Goal: Complete application form: Complete application form

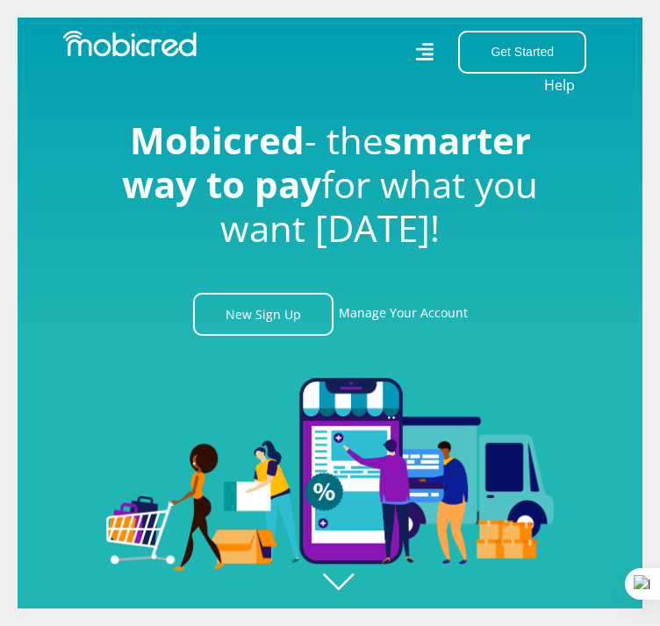
scroll to position [0, 4264]
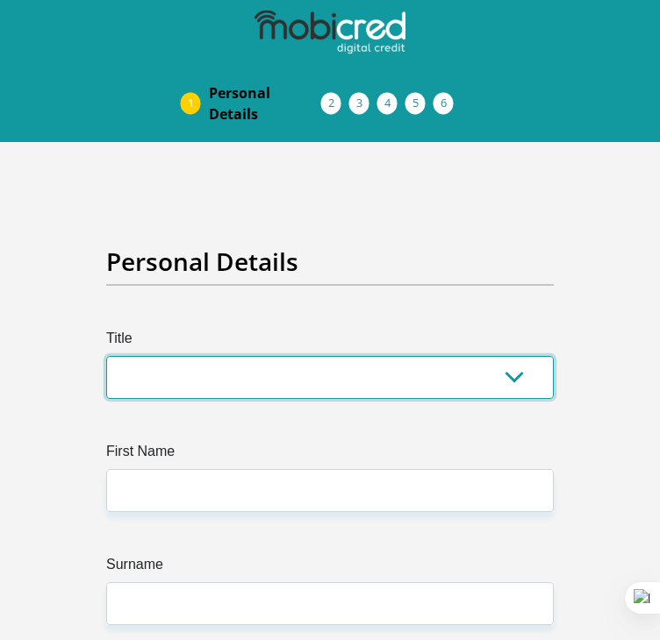
click at [254, 368] on select "Mr Ms Mrs Dr [PERSON_NAME]" at bounding box center [329, 377] width 447 height 43
select select "Ms"
click at [106, 356] on select "Mr Ms Mrs Dr [PERSON_NAME]" at bounding box center [329, 377] width 447 height 43
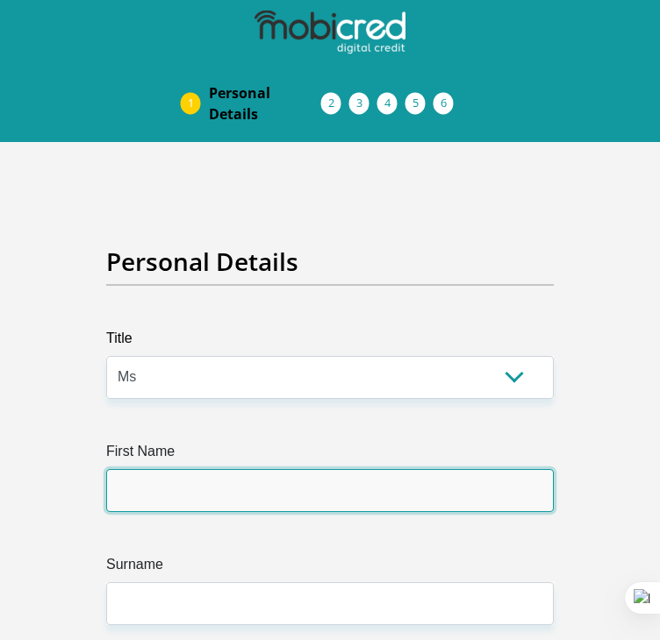
click at [175, 476] on input "First Name" at bounding box center [329, 490] width 447 height 43
type input "Mulanga"
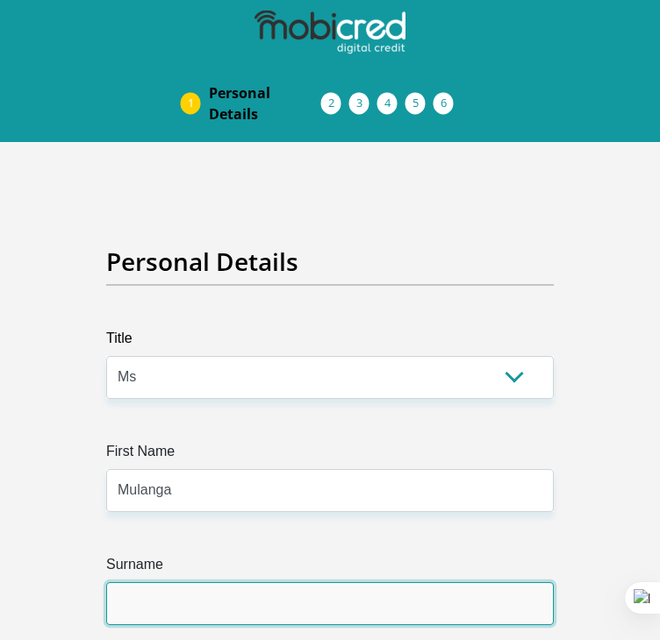
type input "Tshivhase"
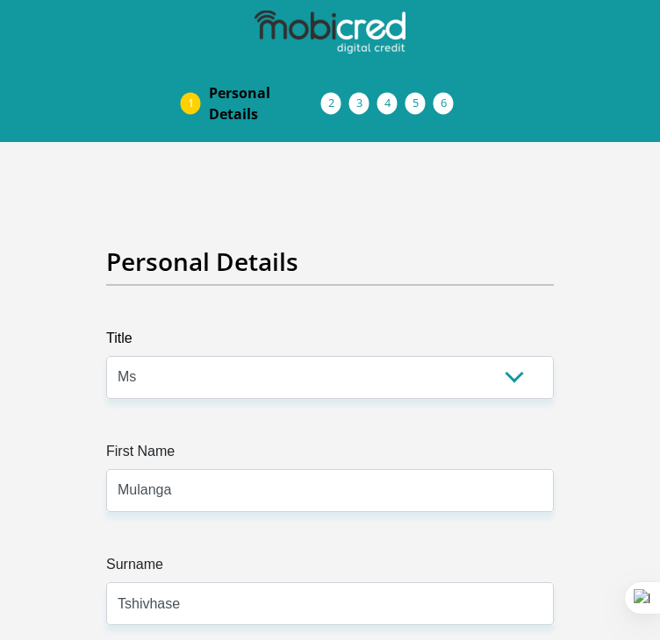
type input "0716846505"
select select "ZAF"
type input "04 Marloth"
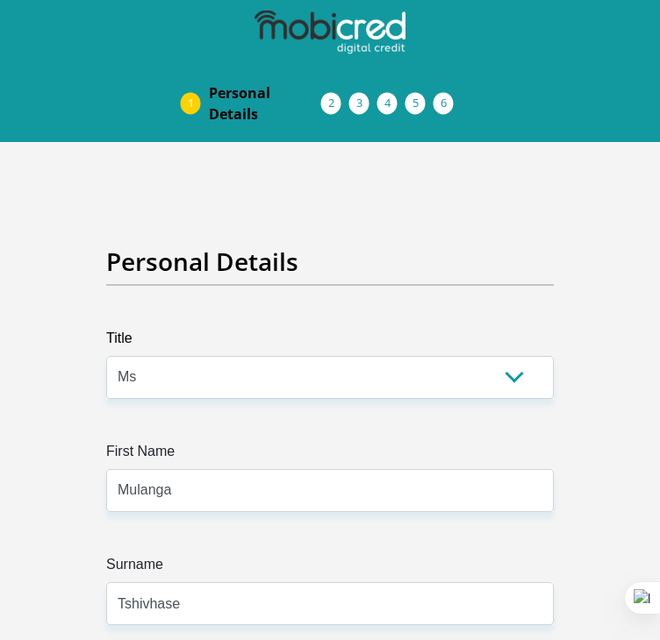
type input "Nelspruit"
type input "1201"
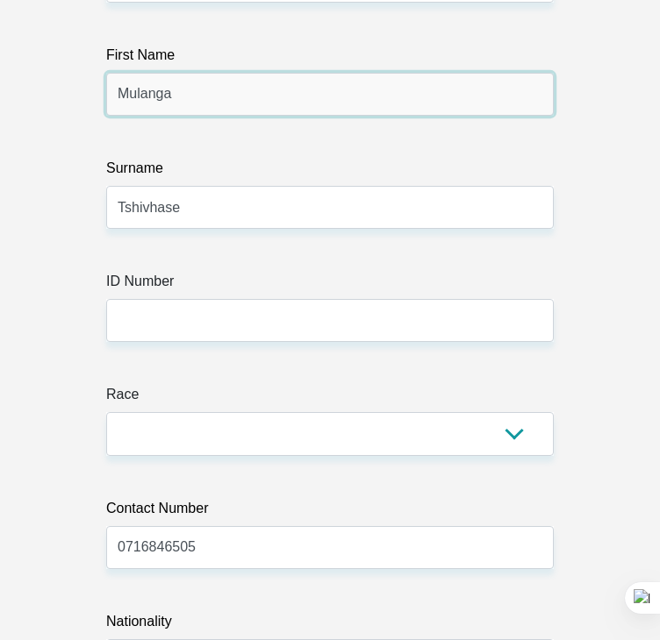
scroll to position [417, 0]
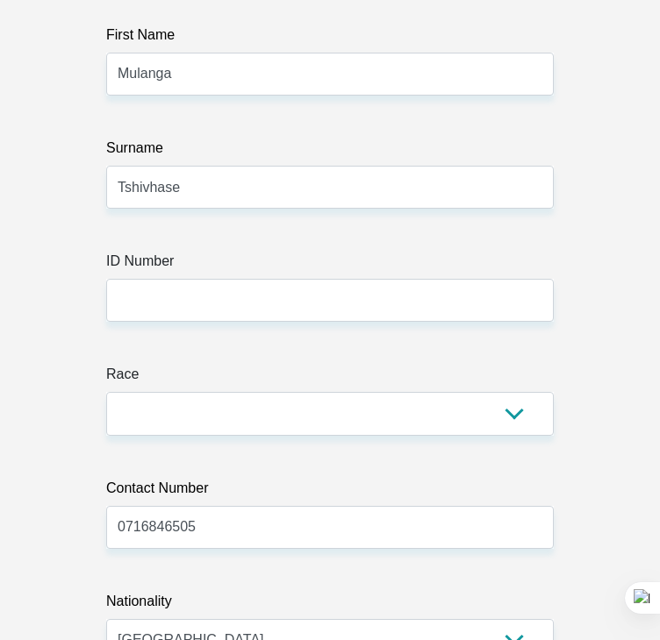
drag, startPoint x: 239, startPoint y: 276, endPoint x: 237, endPoint y: 290, distance: 13.3
click at [237, 290] on div "ID Number" at bounding box center [329, 286] width 447 height 71
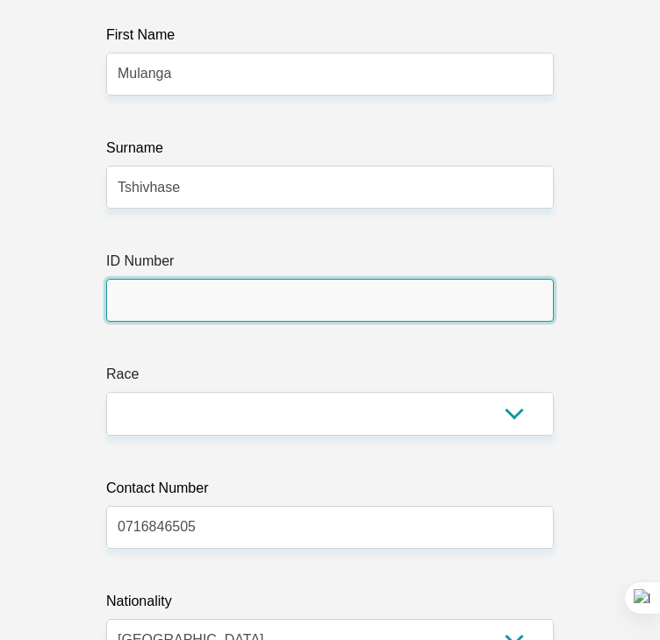
click at [237, 290] on input "ID Number" at bounding box center [329, 300] width 447 height 43
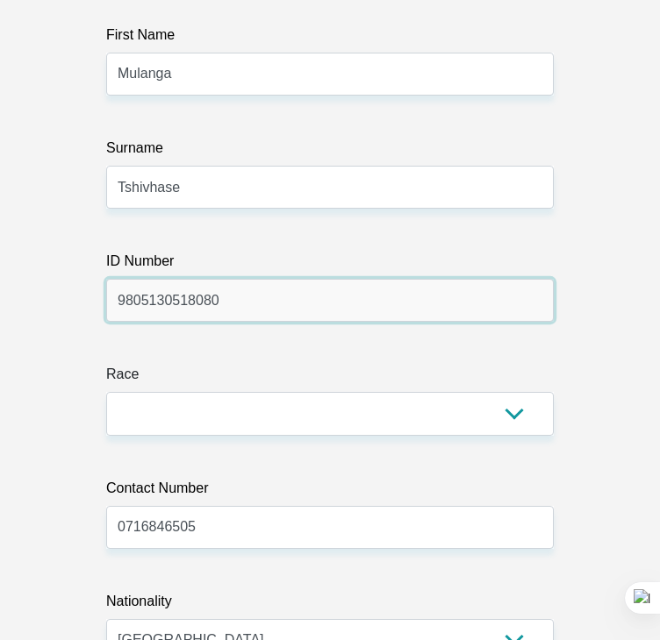
type input "9805130518080"
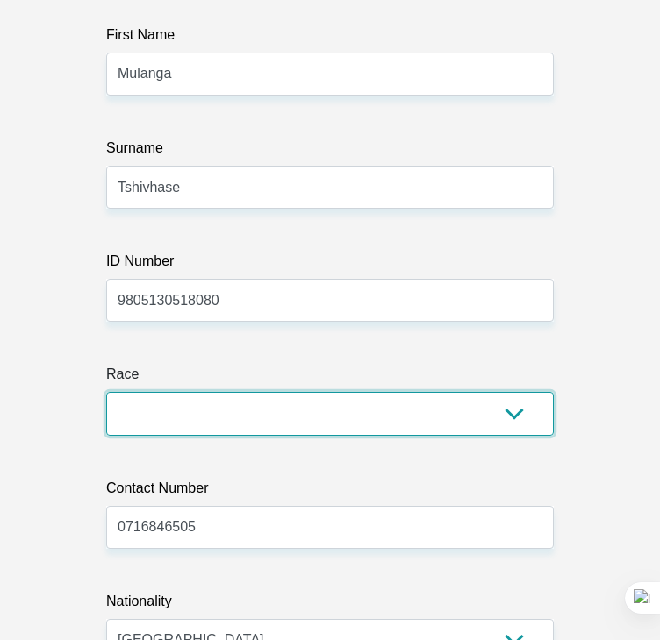
click at [248, 410] on select "Black Coloured Indian White Other" at bounding box center [329, 413] width 447 height 43
select select "1"
click at [106, 392] on select "Black Coloured Indian White Other" at bounding box center [329, 413] width 447 height 43
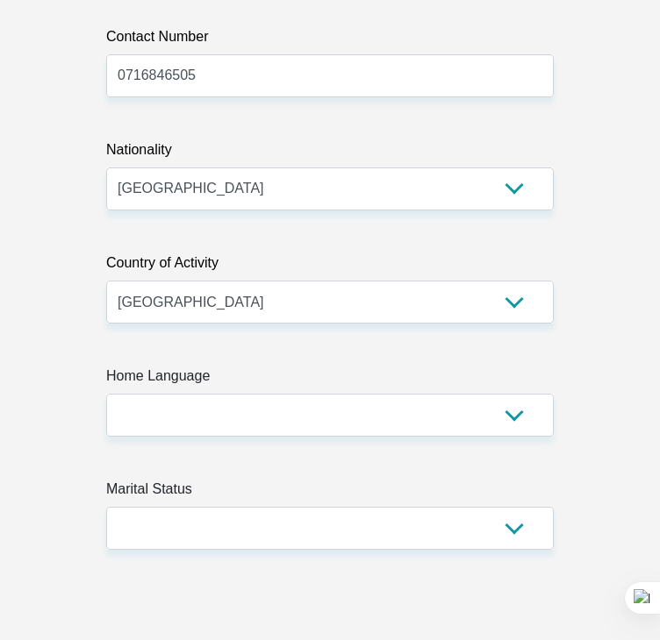
scroll to position [869, 0]
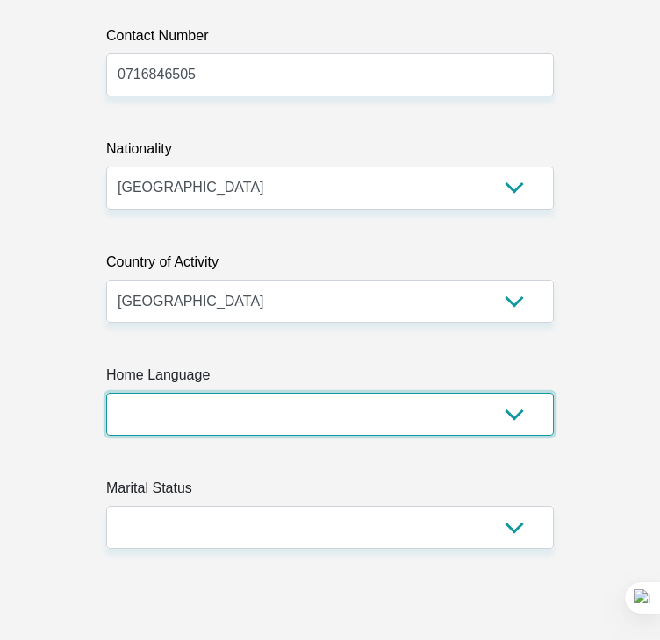
click at [172, 400] on select "Afrikaans English Sepedi South Ndebele Southern Sotho Swati Tsonga Tswana Venda…" at bounding box center [329, 414] width 447 height 43
select select "ven"
click at [106, 393] on select "Afrikaans English Sepedi South Ndebele Southern Sotho Swati Tsonga Tswana Venda…" at bounding box center [329, 414] width 447 height 43
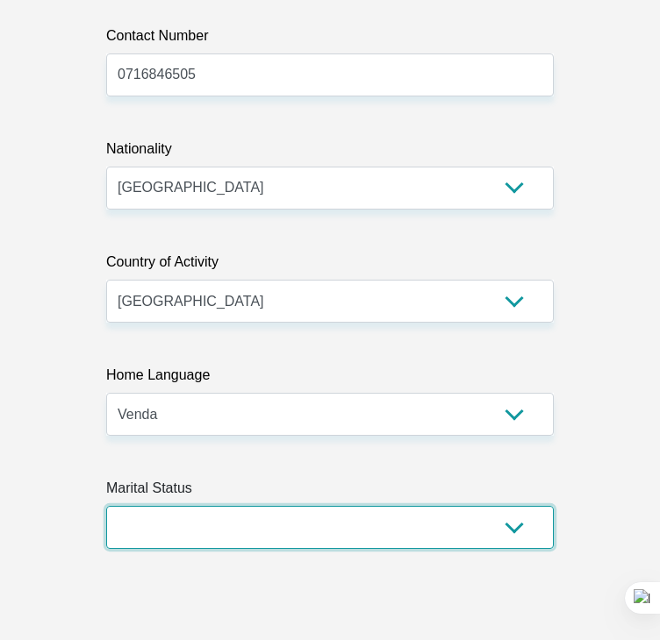
click at [175, 532] on select "Married ANC Single Divorced Widowed Married COP or Customary Law" at bounding box center [329, 527] width 447 height 43
select select "2"
click at [106, 506] on select "Married ANC Single Divorced Widowed Married COP or Customary Law" at bounding box center [329, 527] width 447 height 43
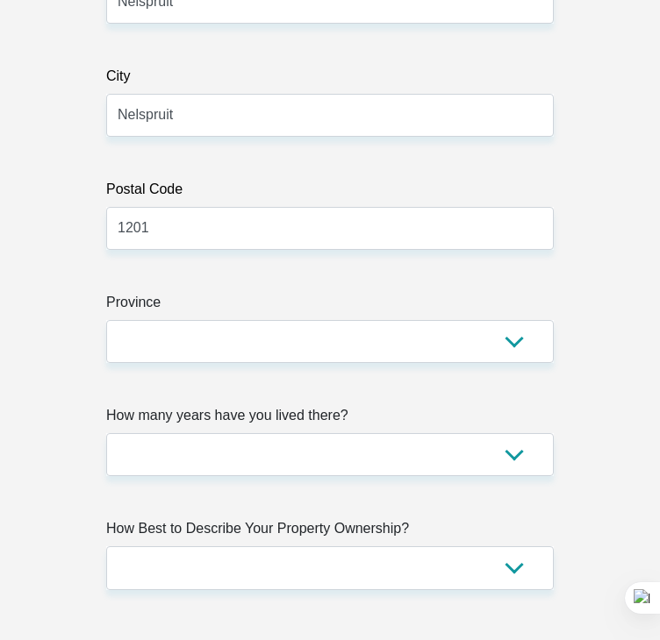
scroll to position [1880, 0]
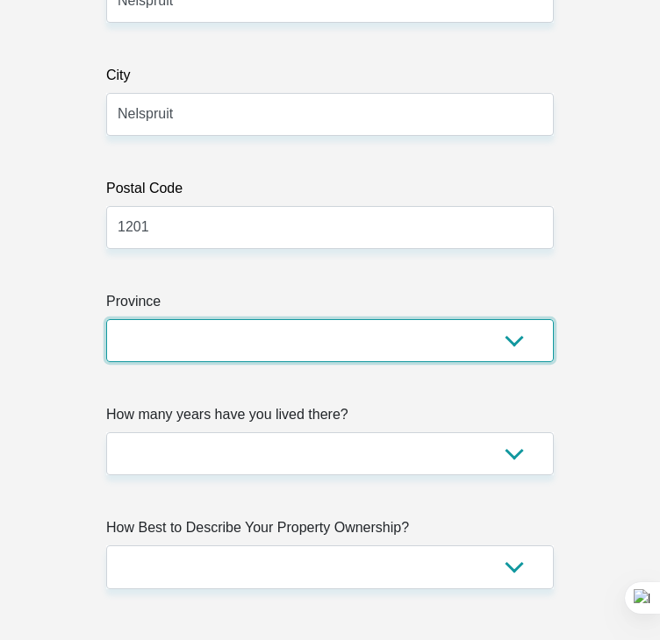
click at [226, 342] on select "Eastern Cape Free State [GEOGRAPHIC_DATA] [GEOGRAPHIC_DATA][DATE] [GEOGRAPHIC_D…" at bounding box center [329, 340] width 447 height 43
select select "[GEOGRAPHIC_DATA]"
click at [106, 319] on select "Eastern Cape Free State [GEOGRAPHIC_DATA] [GEOGRAPHIC_DATA][DATE] [GEOGRAPHIC_D…" at bounding box center [329, 340] width 447 height 43
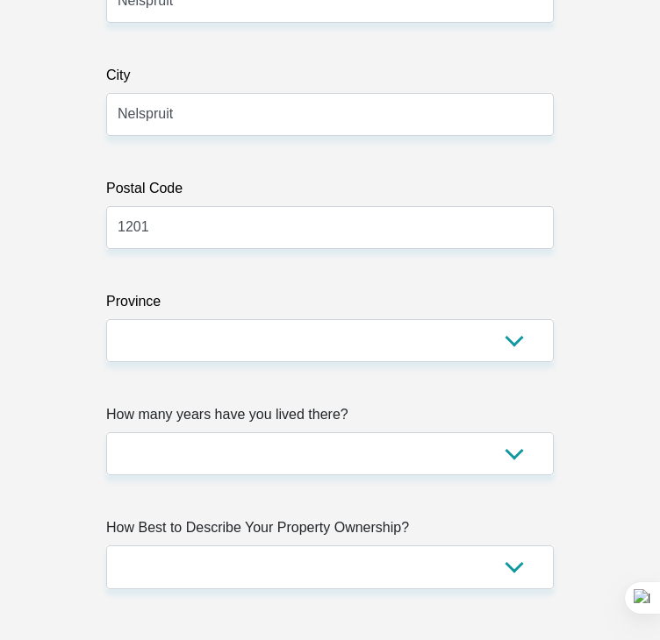
click at [182, 531] on label "How Best to Describe Your Property Ownership?" at bounding box center [329, 532] width 447 height 28
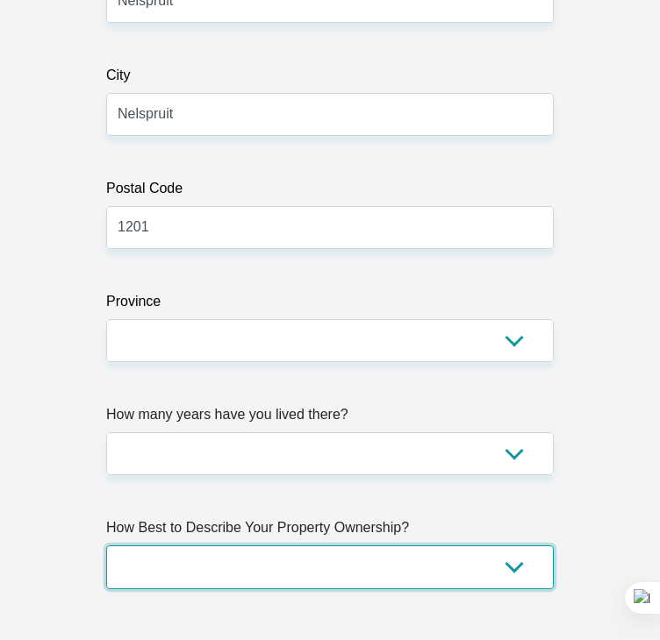
click at [182, 546] on select "Owned Rented Family Owned Company Dwelling" at bounding box center [329, 567] width 447 height 43
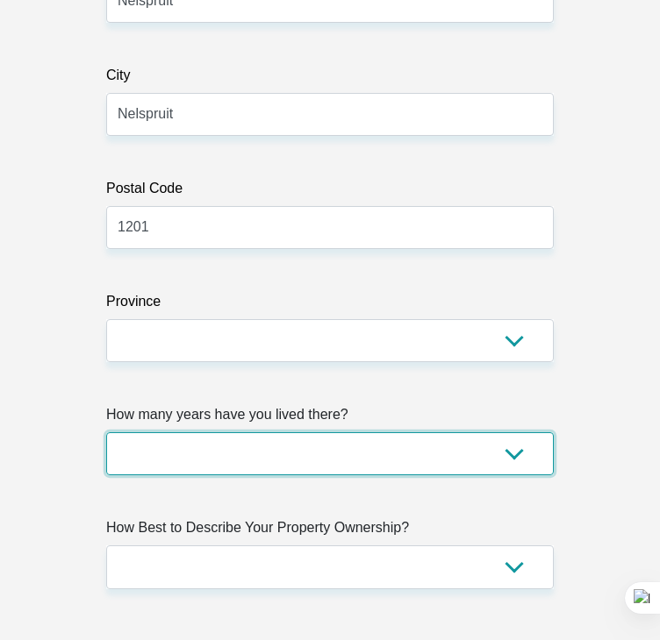
click at [182, 457] on select "less than 1 year 1-3 years 3-5 years 5+ years" at bounding box center [329, 454] width 447 height 43
select select "4"
click at [106, 433] on select "less than 1 year 1-3 years 3-5 years 5+ years" at bounding box center [329, 454] width 447 height 43
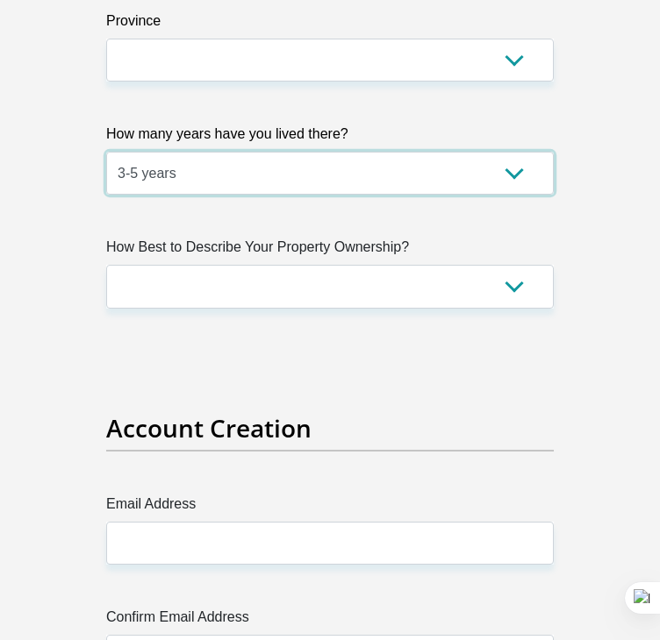
scroll to position [2162, 0]
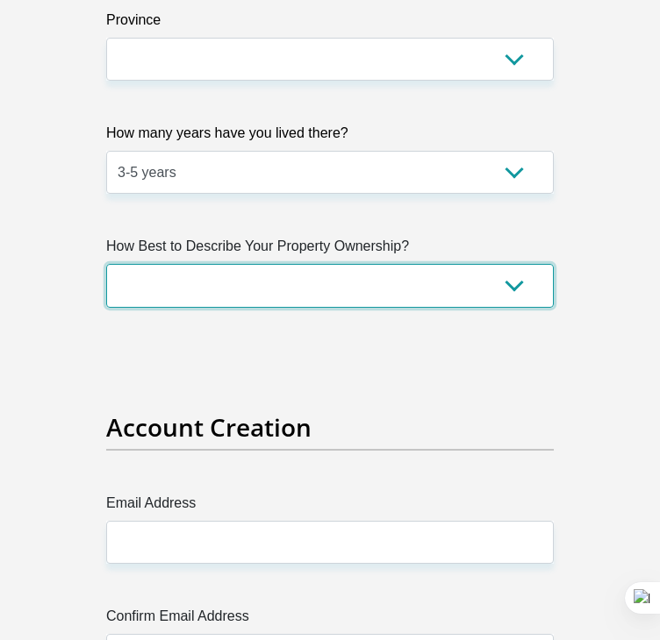
click at [240, 293] on select "Owned Rented Family Owned Company Dwelling" at bounding box center [329, 285] width 447 height 43
select select "Rented"
click at [106, 264] on select "Owned Rented Family Owned Company Dwelling" at bounding box center [329, 285] width 447 height 43
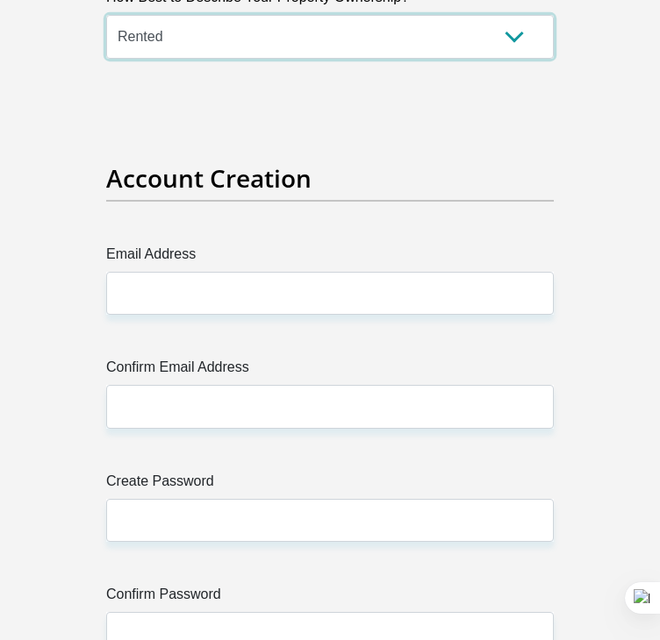
scroll to position [2411, 0]
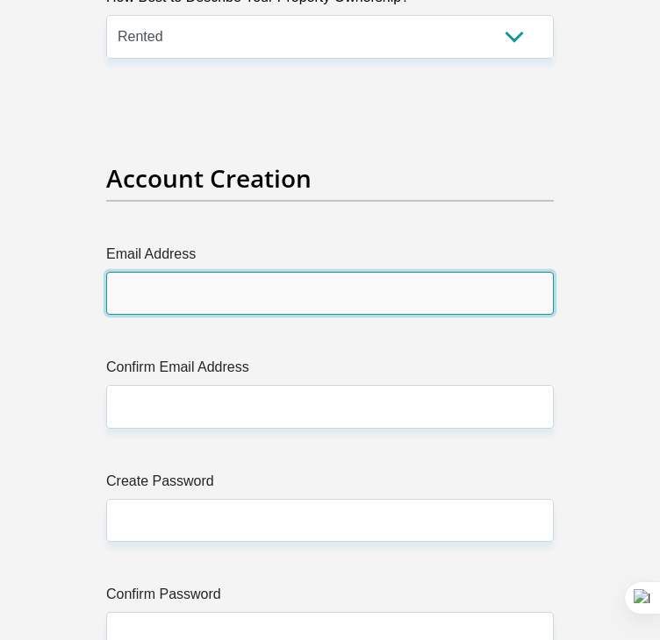
click at [176, 291] on input "Email Address" at bounding box center [329, 293] width 447 height 43
type input "[EMAIL_ADDRESS][DOMAIN_NAME]"
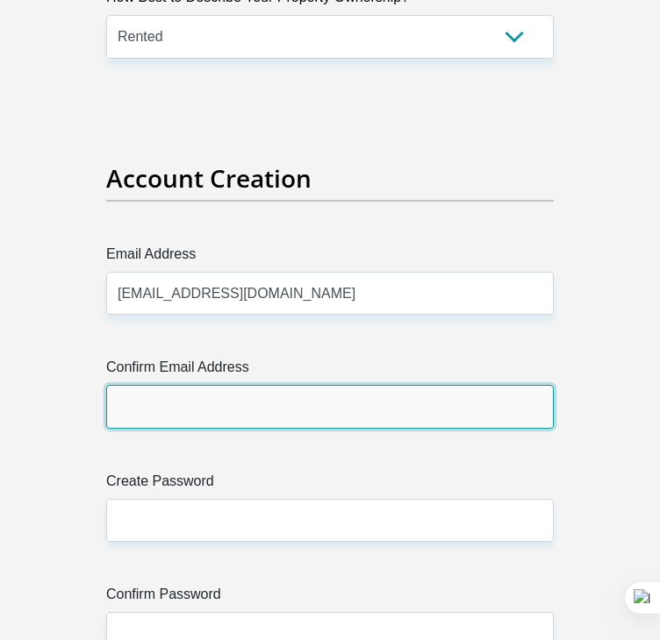
type input "[EMAIL_ADDRESS][DOMAIN_NAME]"
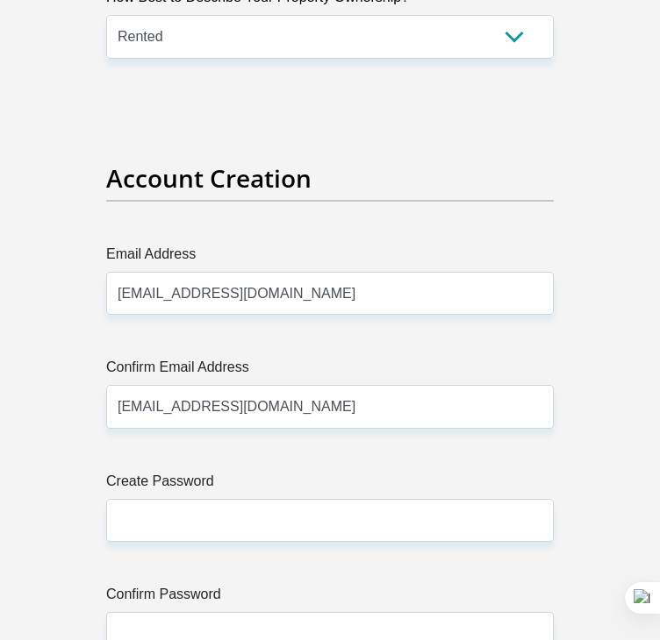
type input "Mulanga"
type input "Tshivhase"
type input "0716846505"
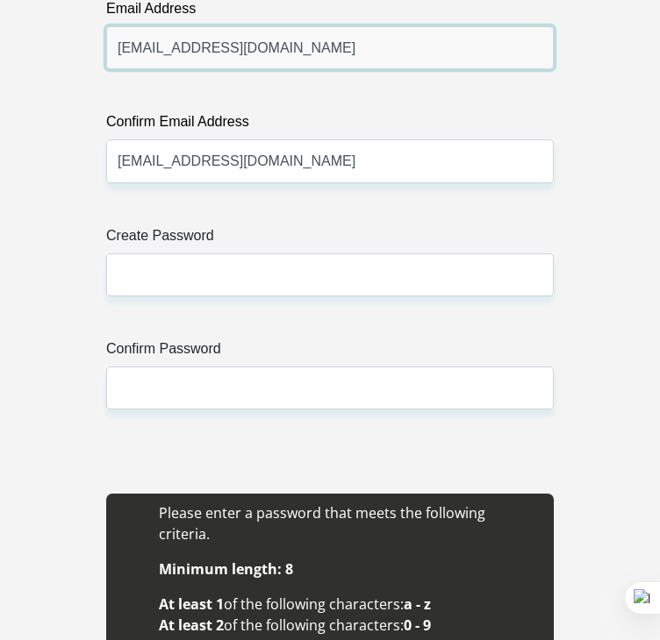
scroll to position [2667, 0]
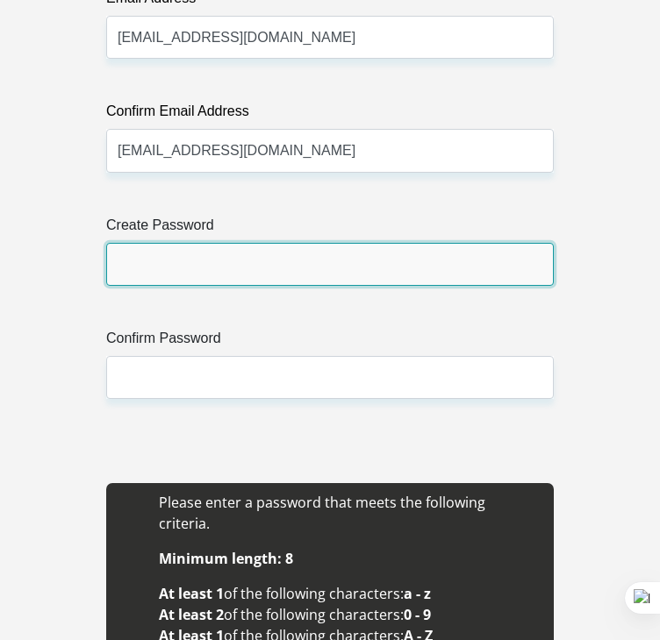
click at [187, 268] on input "Create Password" at bounding box center [329, 264] width 447 height 43
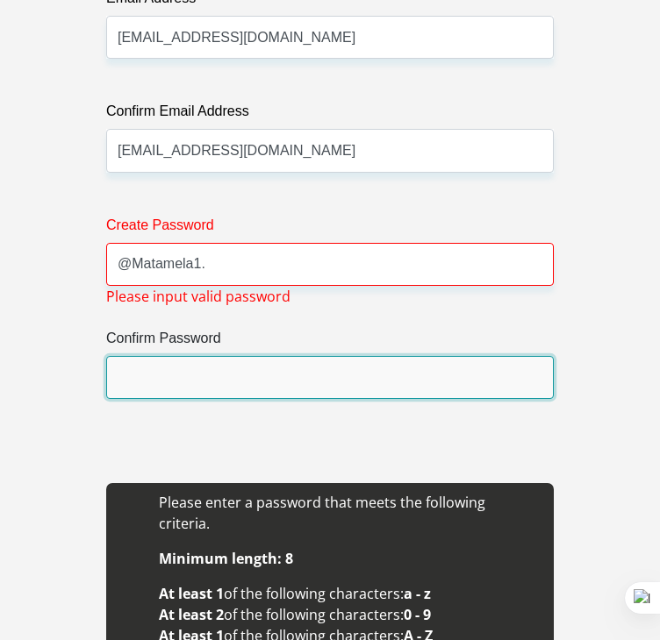
click at [169, 387] on input "Confirm Password" at bounding box center [329, 377] width 447 height 43
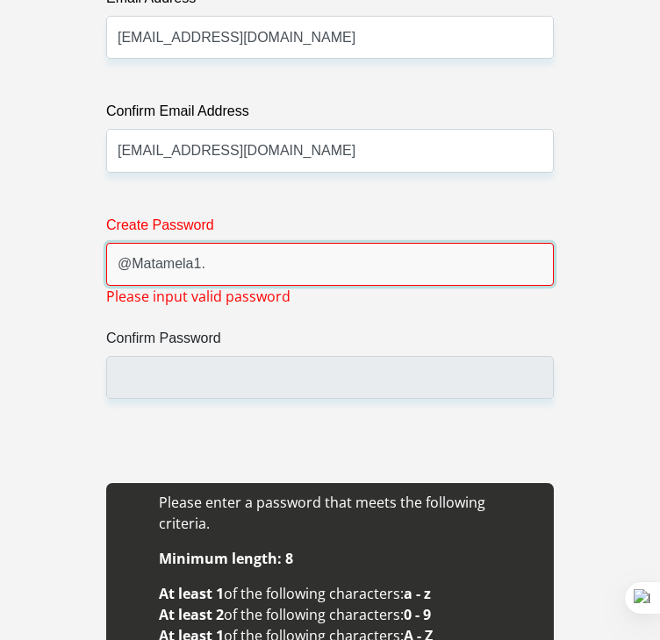
click at [225, 262] on input "@Matamela1." at bounding box center [329, 264] width 447 height 43
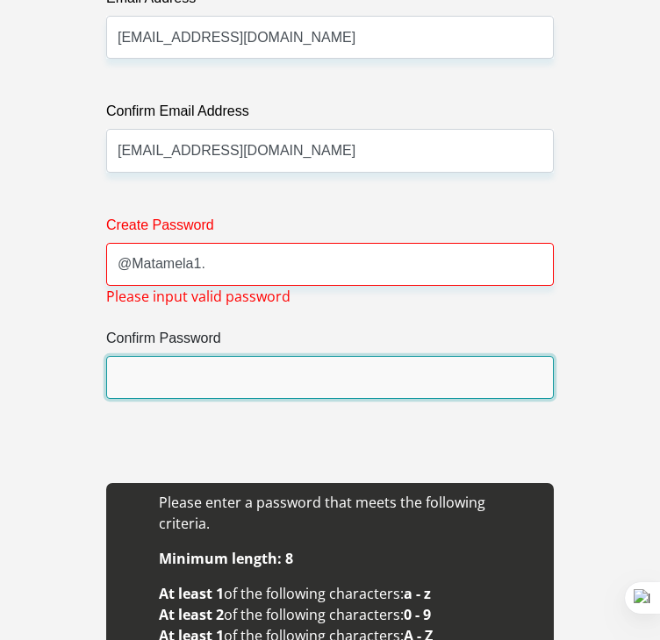
click at [179, 357] on input "Confirm Password" at bounding box center [329, 377] width 447 height 43
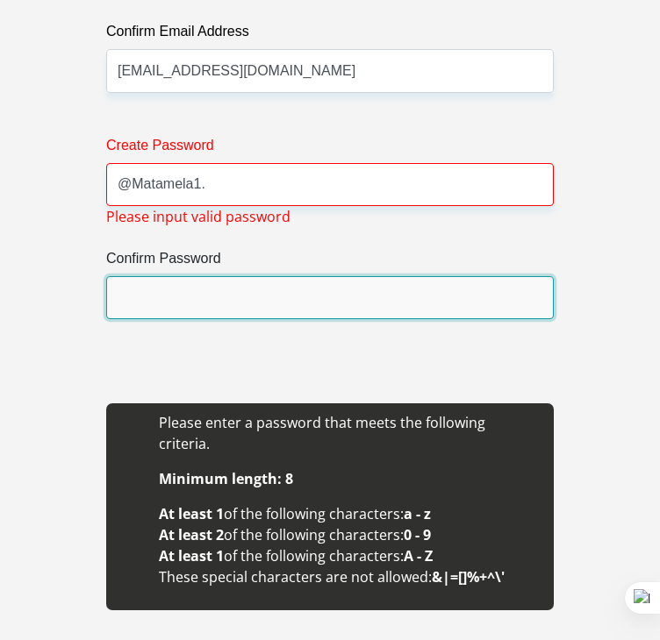
scroll to position [2748, 0]
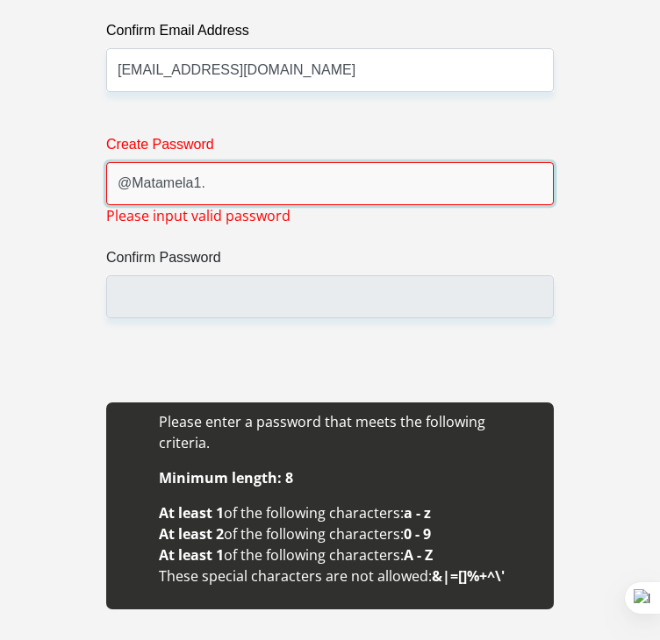
click at [128, 185] on input "@Matamela1." at bounding box center [329, 183] width 447 height 43
click at [211, 183] on input "Matamela1." at bounding box center [329, 183] width 447 height 43
click at [114, 183] on input "Matamela1." at bounding box center [329, 183] width 447 height 43
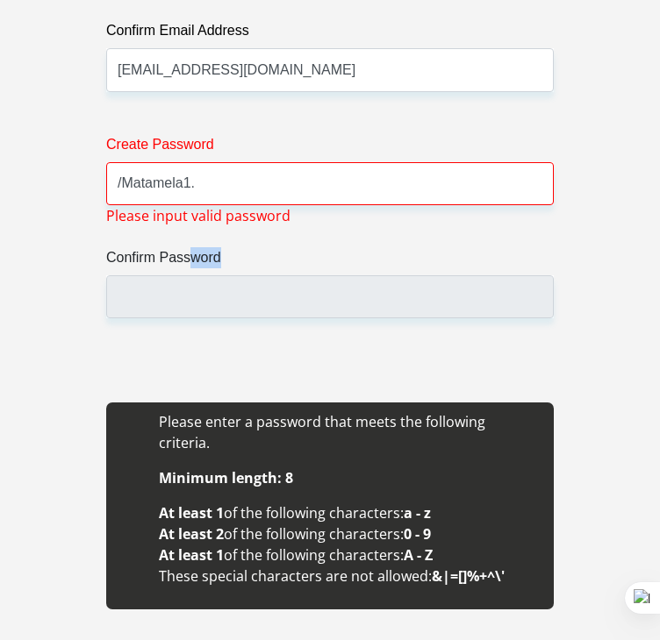
drag, startPoint x: 186, startPoint y: 271, endPoint x: 186, endPoint y: 310, distance: 38.6
click at [186, 310] on div "Confirm Password" at bounding box center [329, 282] width 447 height 71
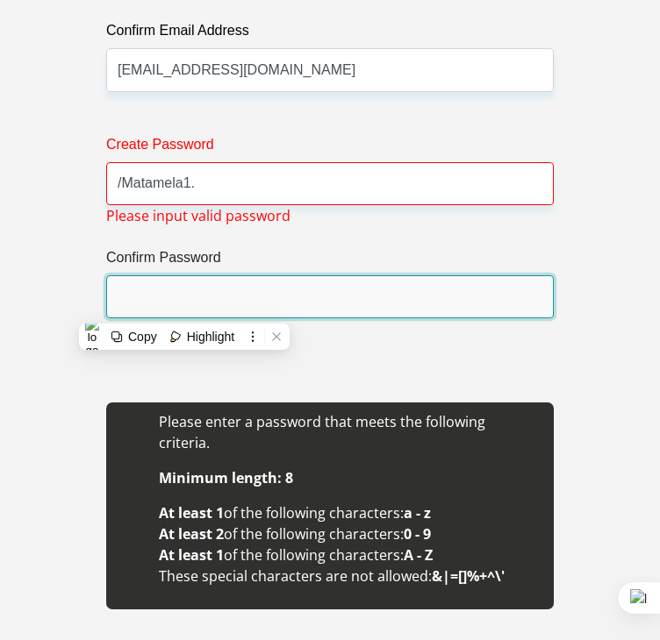
click at [186, 310] on input "Confirm Password" at bounding box center [329, 296] width 447 height 43
click at [196, 290] on input "Confirm Password" at bounding box center [329, 296] width 447 height 43
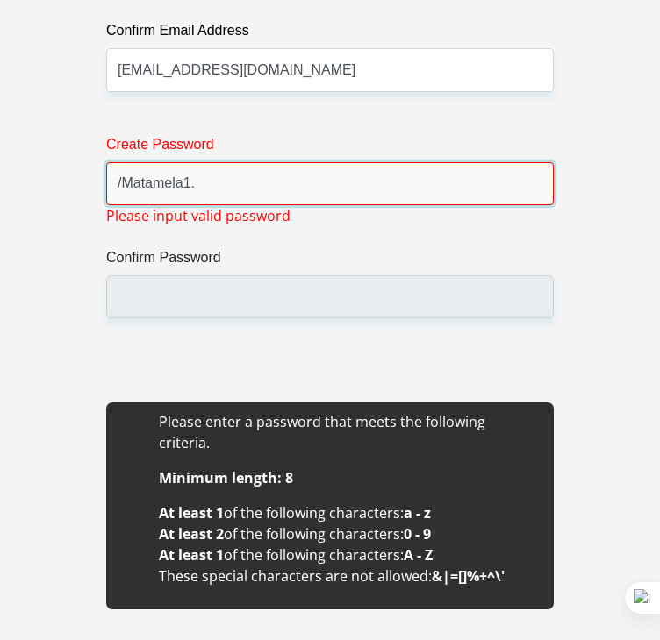
click at [263, 181] on input "/Matamela1." at bounding box center [329, 183] width 447 height 43
type input "/"
type input "m"
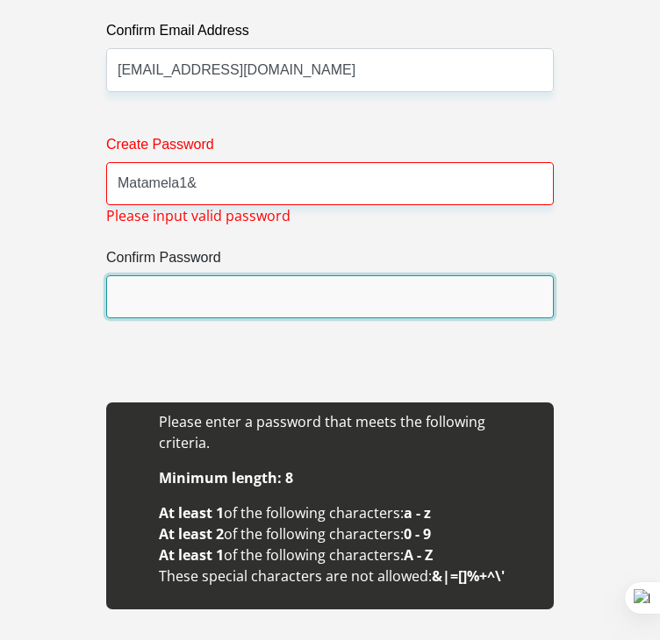
click at [200, 290] on input "Confirm Password" at bounding box center [329, 296] width 447 height 43
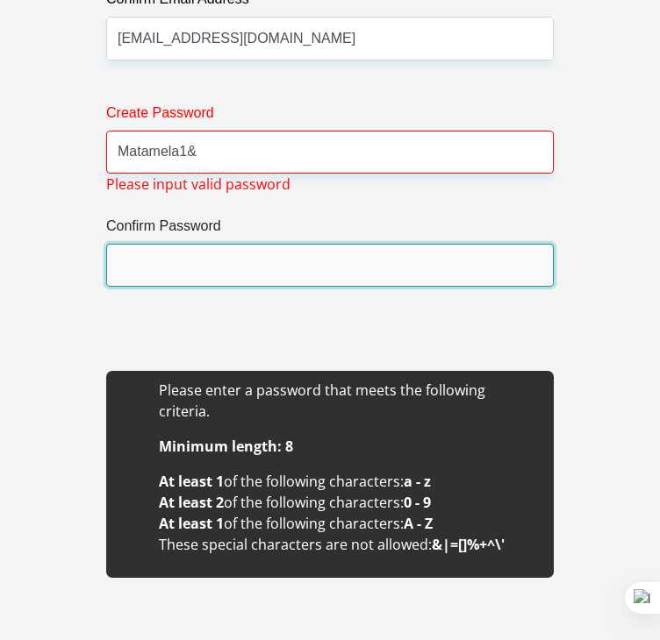
scroll to position [2778, 0]
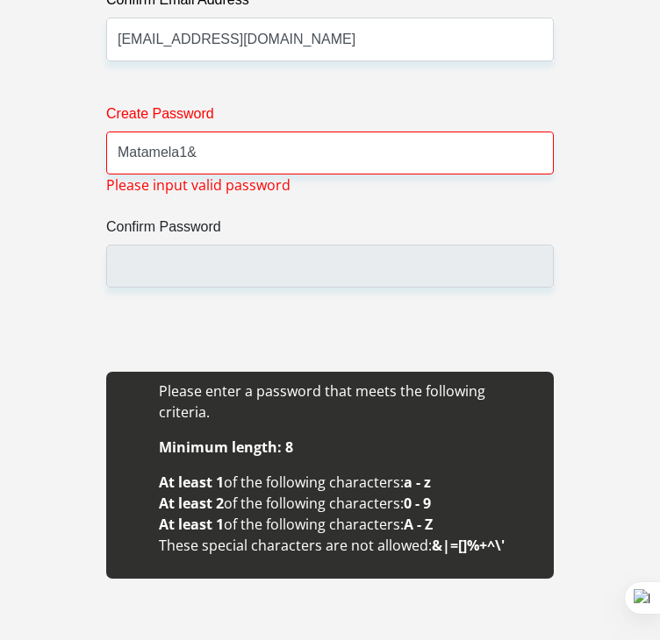
click at [239, 240] on label "Confirm Password" at bounding box center [329, 231] width 447 height 28
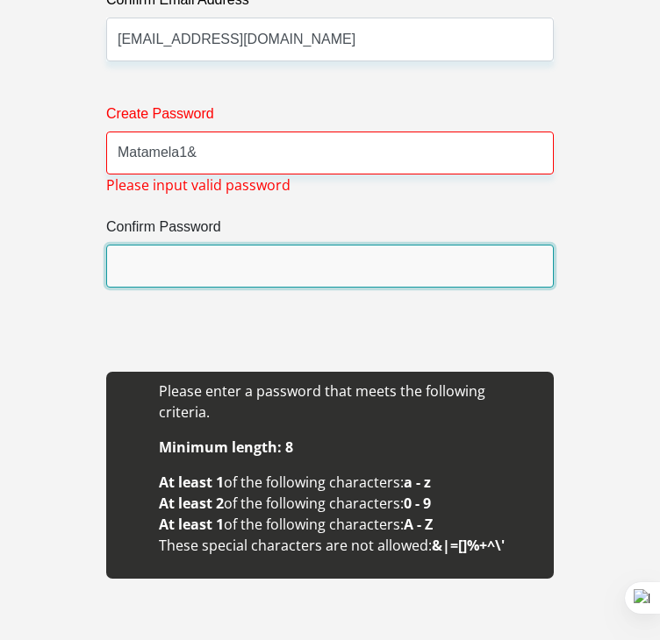
click at [239, 245] on input "Confirm Password" at bounding box center [329, 266] width 447 height 43
click at [204, 264] on input "Confirm Password" at bounding box center [329, 266] width 447 height 43
drag, startPoint x: 204, startPoint y: 264, endPoint x: 200, endPoint y: 157, distance: 107.1
click at [200, 157] on div "Create Password Matamela1& Please input valid password Confirm Password" at bounding box center [330, 217] width 474 height 226
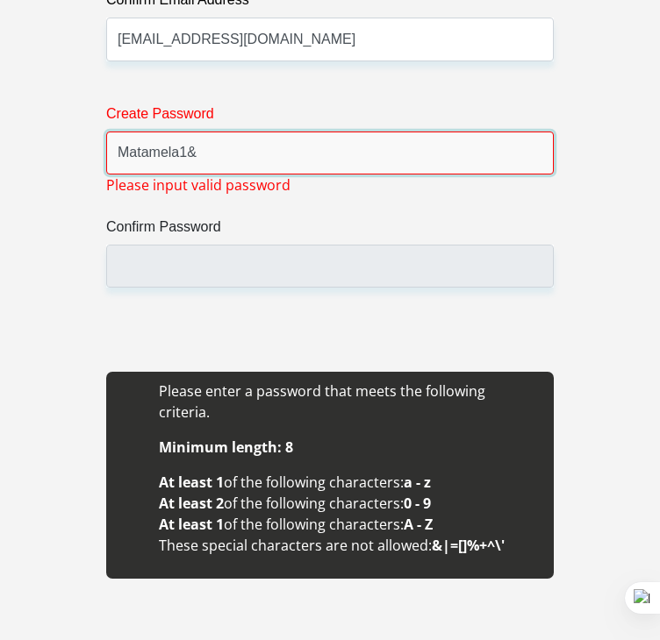
click at [200, 157] on input "Matamela1&" at bounding box center [329, 153] width 447 height 43
type input "M"
click at [200, 157] on input "Create Password" at bounding box center [329, 153] width 447 height 43
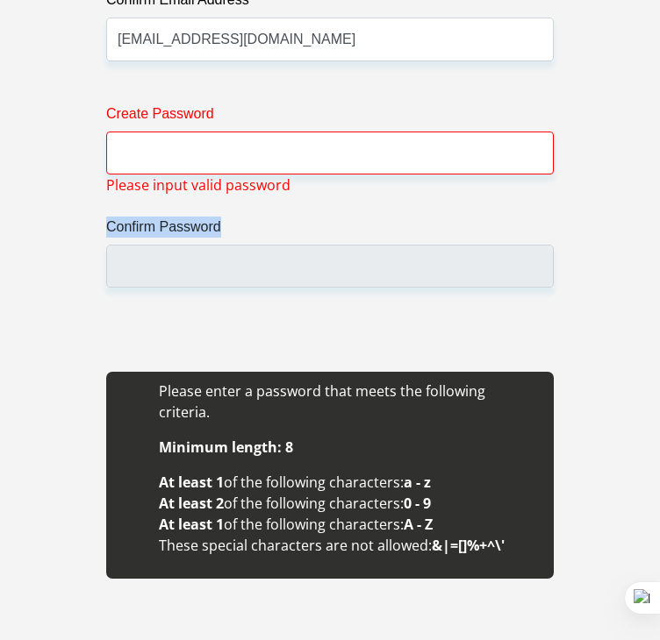
drag, startPoint x: 108, startPoint y: 194, endPoint x: 163, endPoint y: 251, distance: 79.4
click at [163, 251] on div "Create Password Please input valid password Confirm Password" at bounding box center [330, 217] width 474 height 226
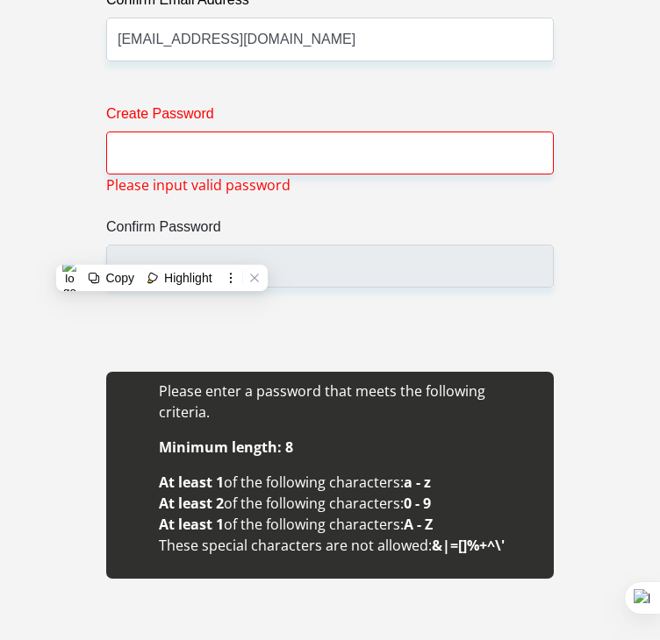
click at [351, 290] on div "Create Password Please input valid password Confirm Password" at bounding box center [330, 217] width 474 height 226
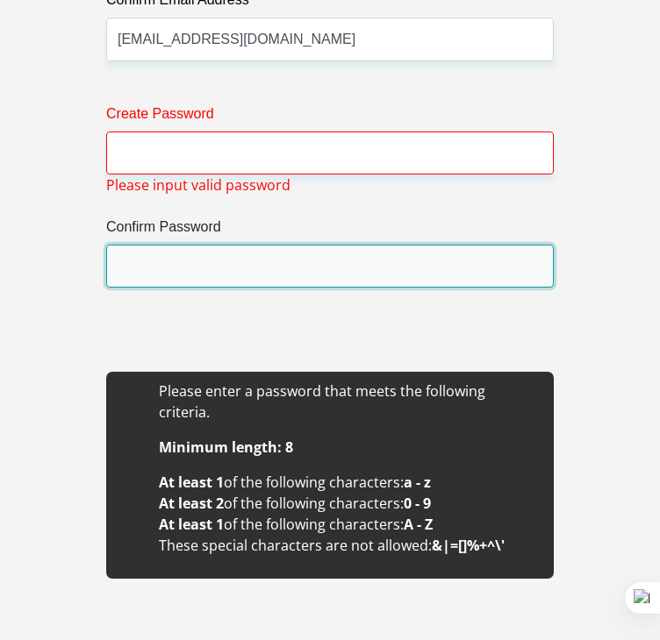
click at [285, 270] on input "Confirm Password" at bounding box center [329, 266] width 447 height 43
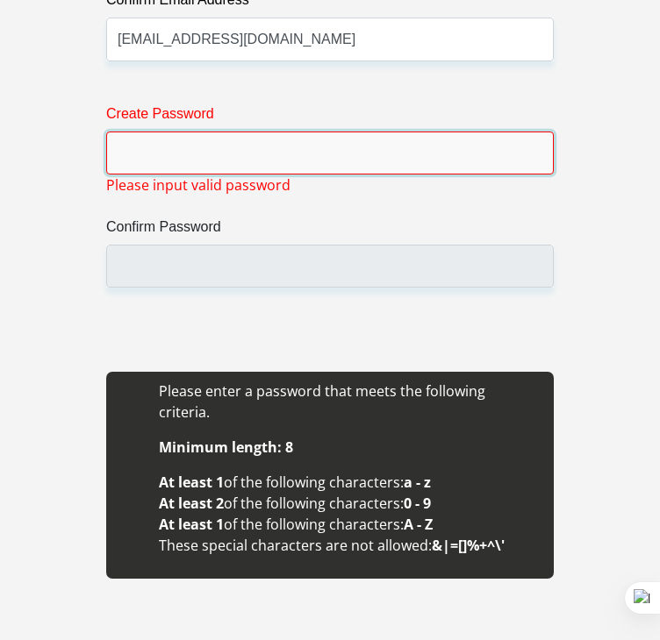
click at [140, 155] on input "Create Password" at bounding box center [329, 153] width 447 height 43
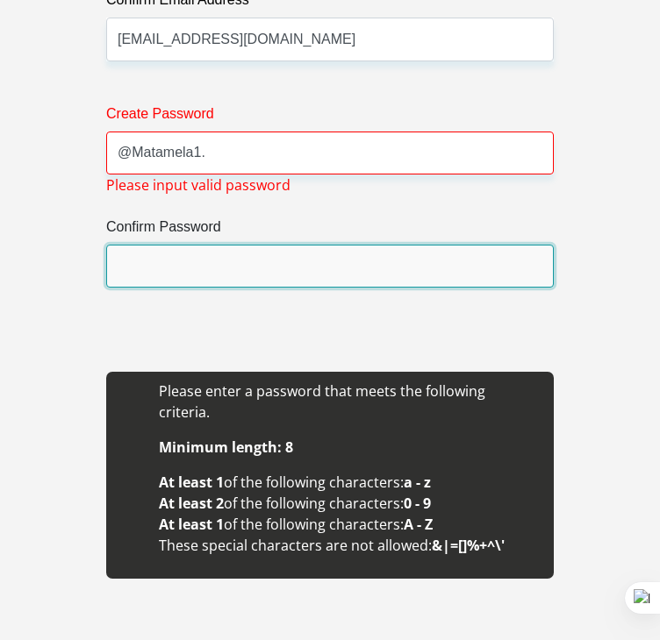
click at [168, 282] on input "Confirm Password" at bounding box center [329, 266] width 447 height 43
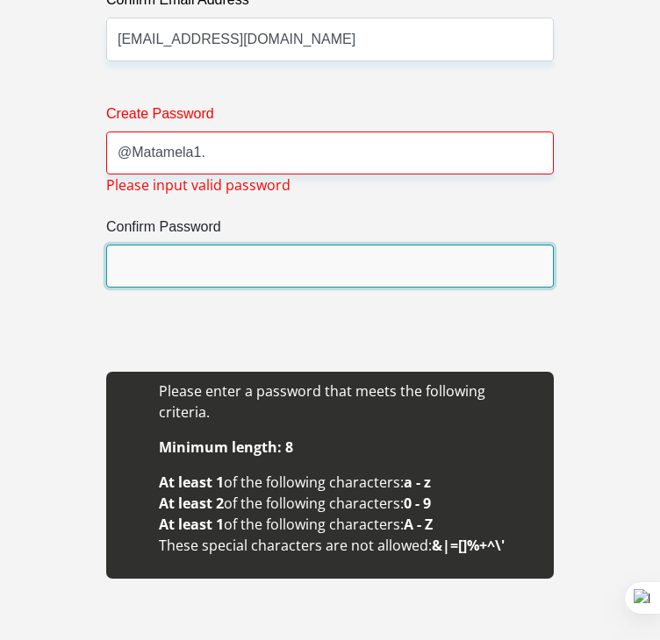
click at [168, 282] on input "Confirm Password" at bounding box center [329, 266] width 447 height 43
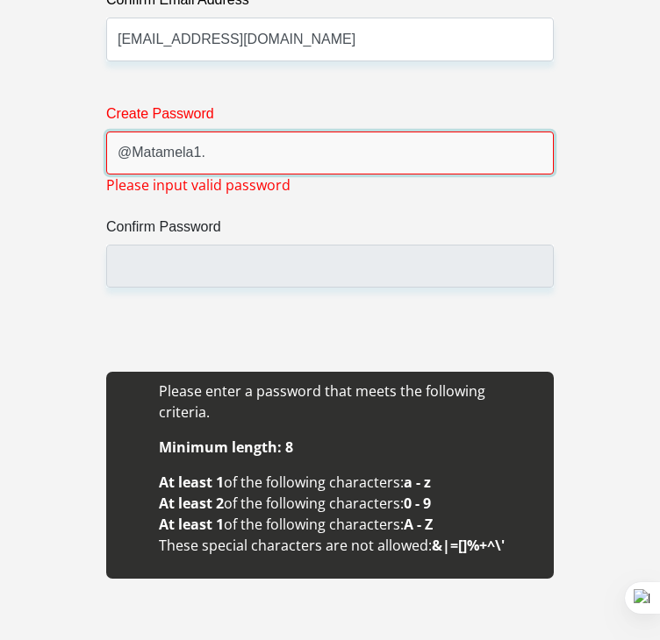
click at [130, 155] on input "@Matamela1." at bounding box center [329, 153] width 447 height 43
click at [224, 166] on input "Matamela1." at bounding box center [329, 153] width 447 height 43
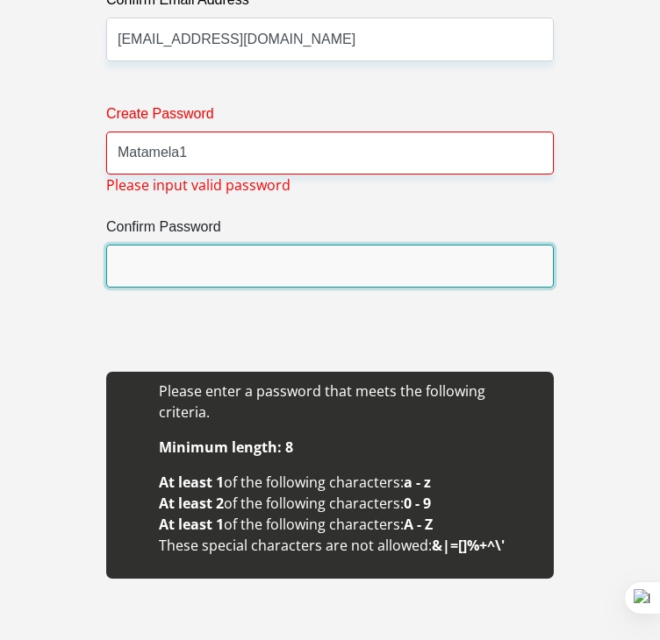
click at [182, 263] on input "Confirm Password" at bounding box center [329, 266] width 447 height 43
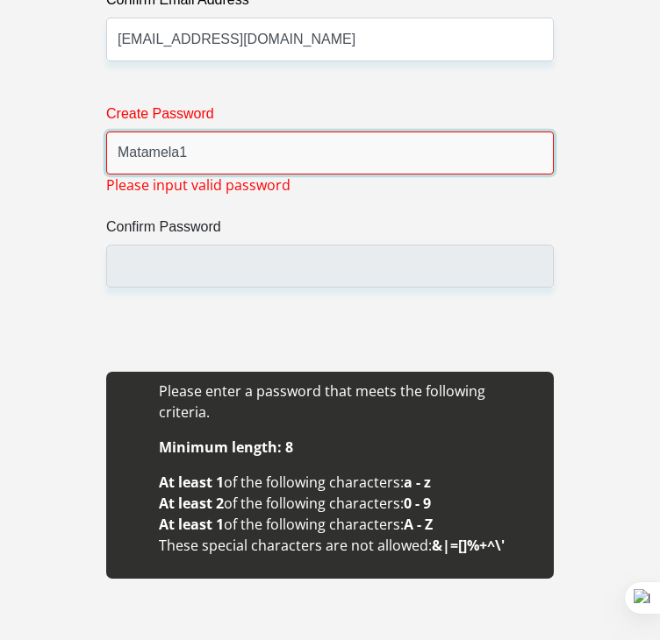
click at [210, 156] on input "Matamela1" at bounding box center [329, 153] width 447 height 43
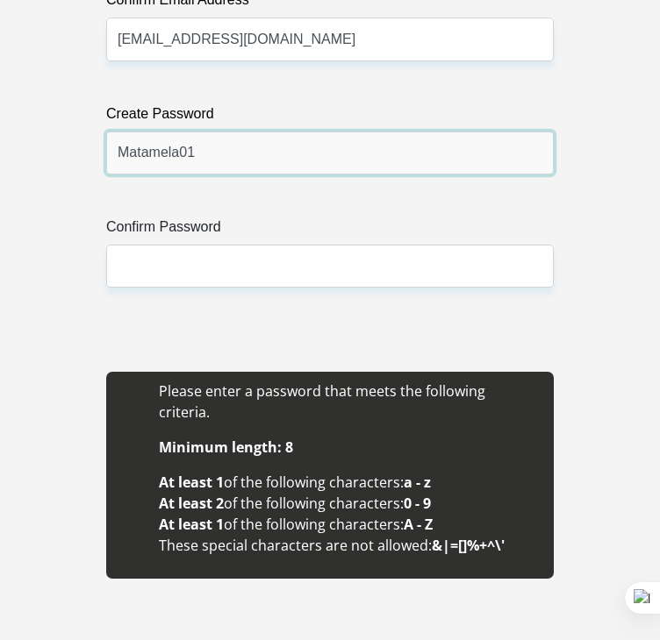
type input "Matamela01"
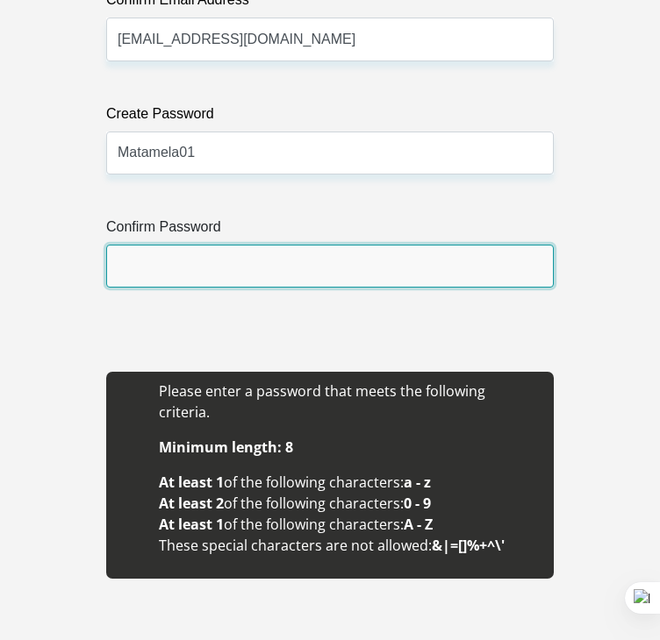
click at [149, 257] on input "Confirm Password" at bounding box center [329, 266] width 447 height 43
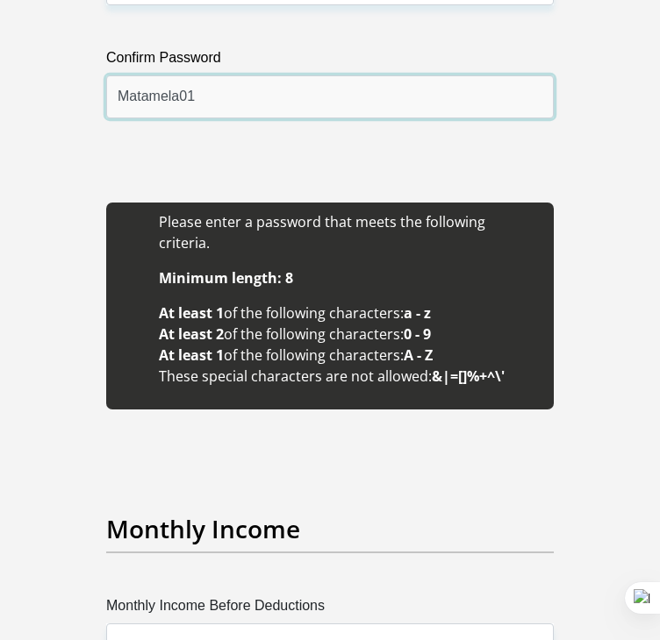
scroll to position [3046, 0]
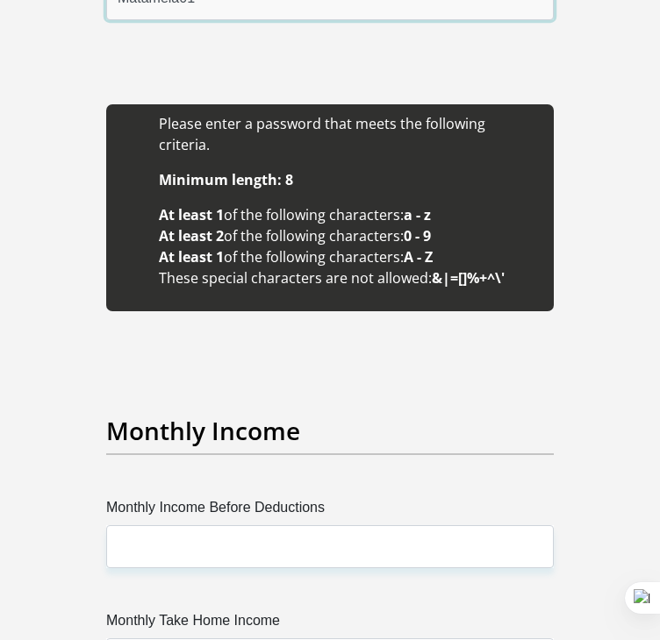
type input "Matamela01"
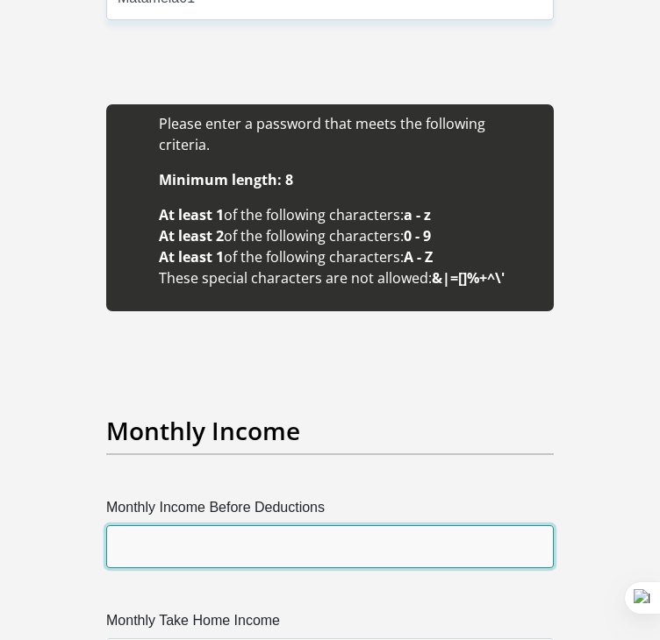
click at [208, 540] on input "Monthly Income Before Deductions" at bounding box center [329, 547] width 447 height 43
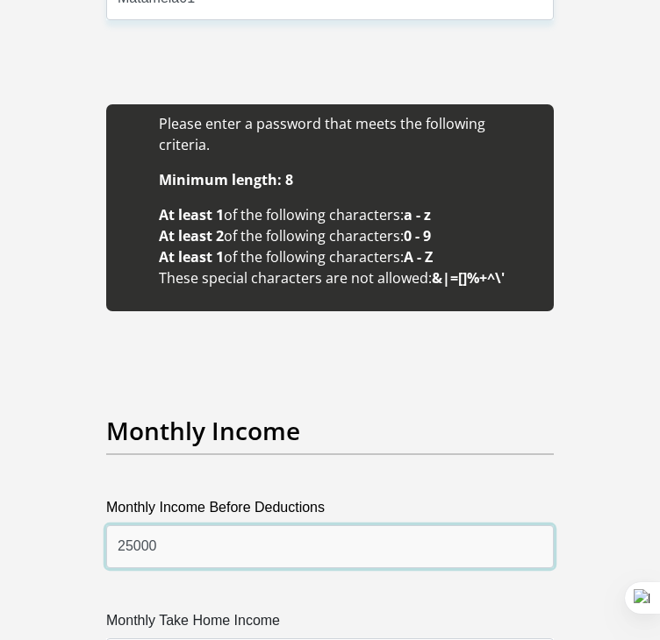
scroll to position [3137, 0]
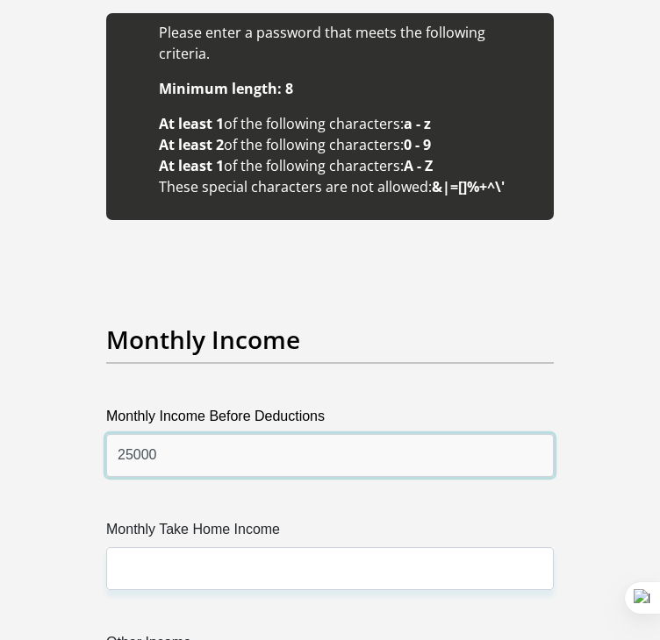
type input "25000"
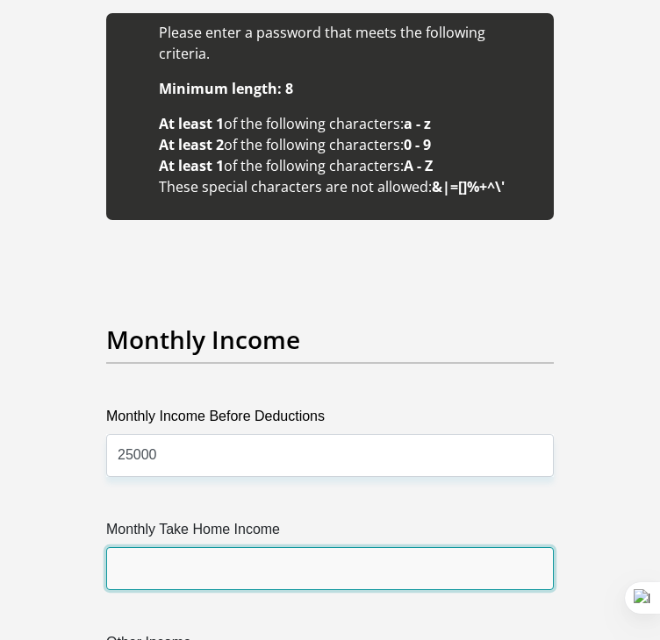
click at [205, 550] on input "Monthly Take Home Income" at bounding box center [329, 568] width 447 height 43
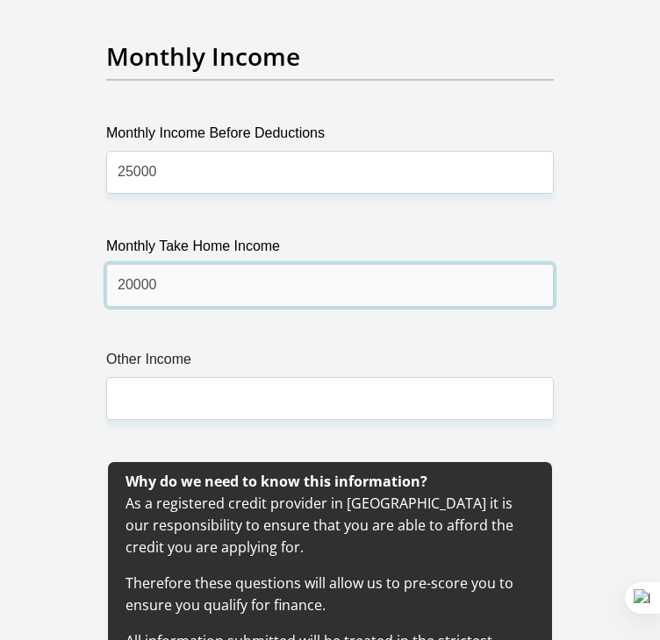
scroll to position [3458, 0]
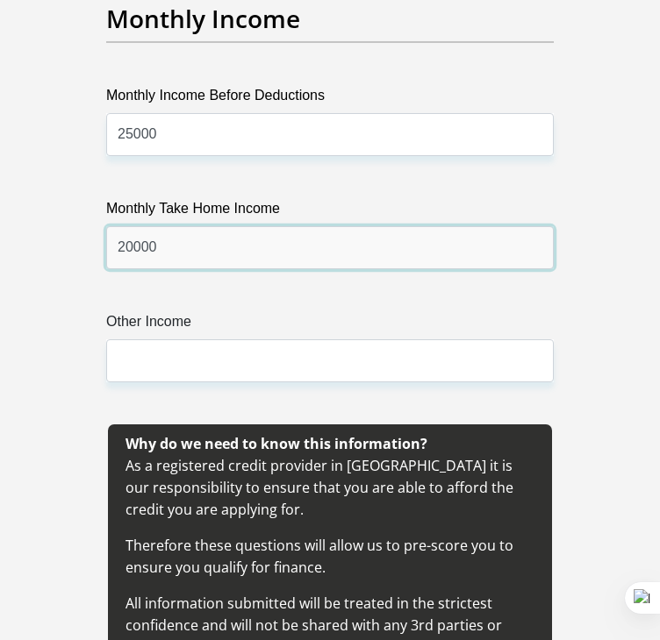
type input "20000"
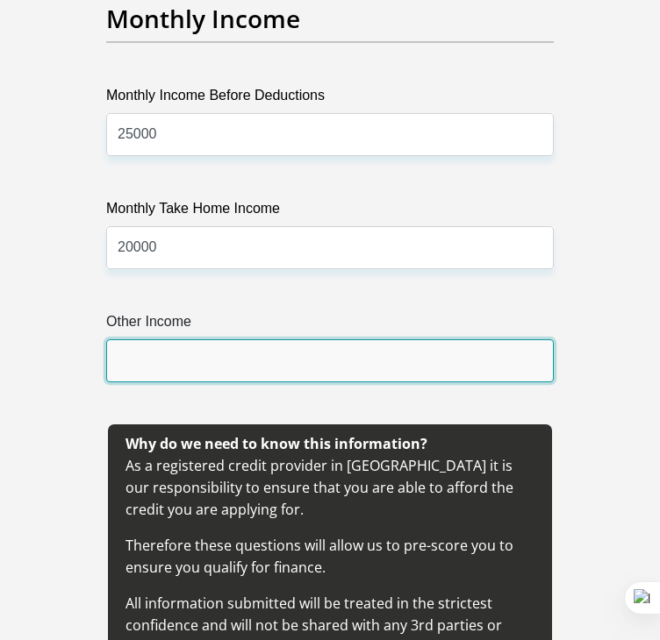
click at [172, 340] on input "Other Income" at bounding box center [329, 361] width 447 height 43
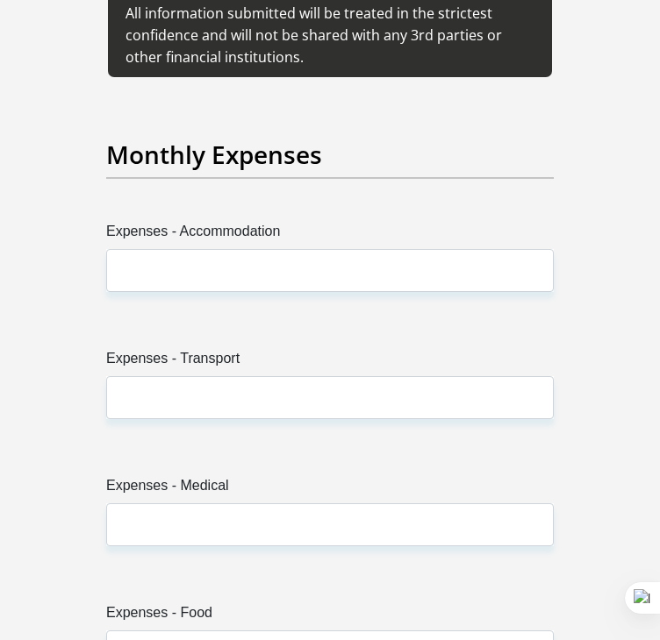
scroll to position [4088, 0]
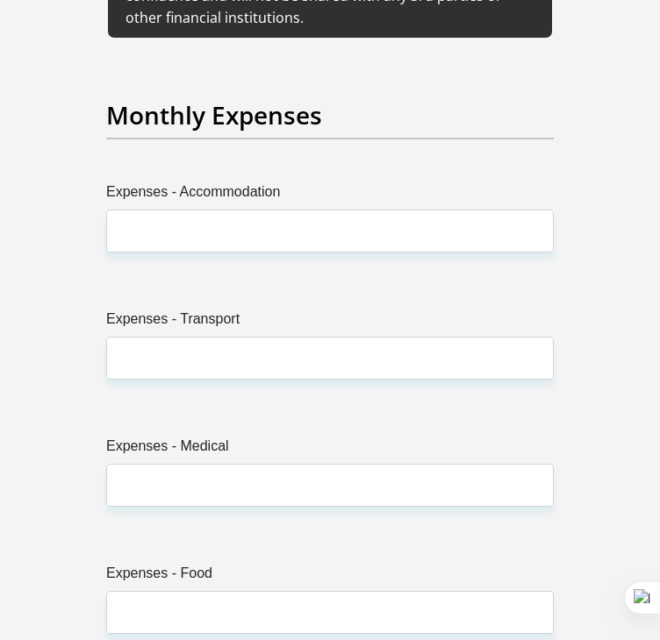
type input "0"
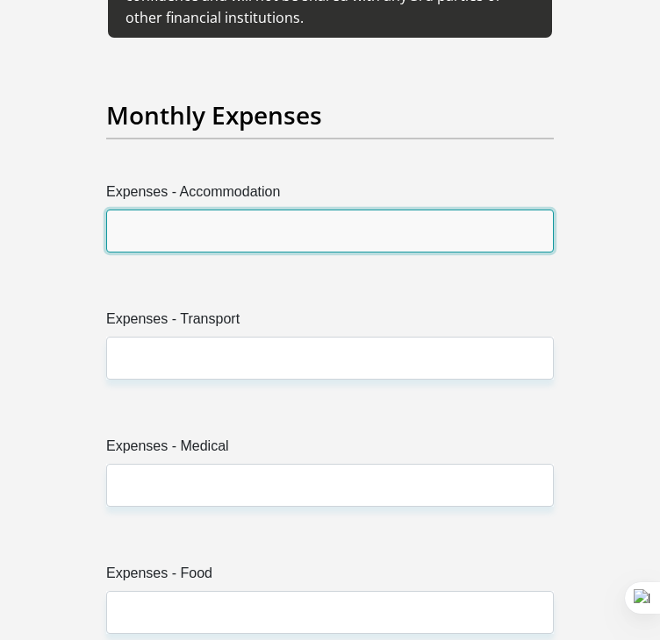
click at [172, 214] on input "Expenses - Accommodation" at bounding box center [329, 231] width 447 height 43
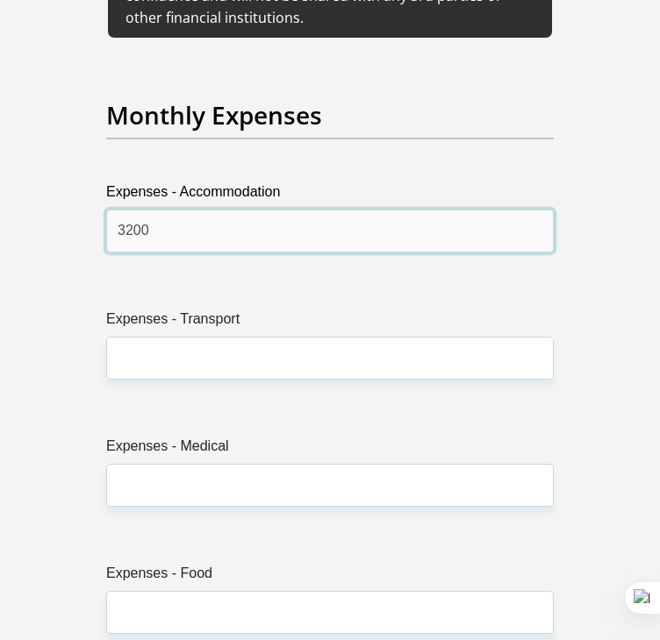
type input "3200"
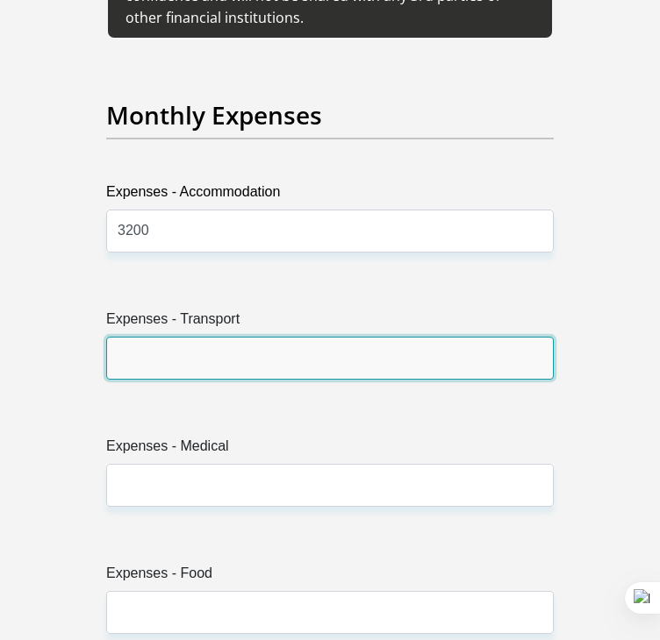
click at [182, 337] on input "Expenses - Transport" at bounding box center [329, 358] width 447 height 43
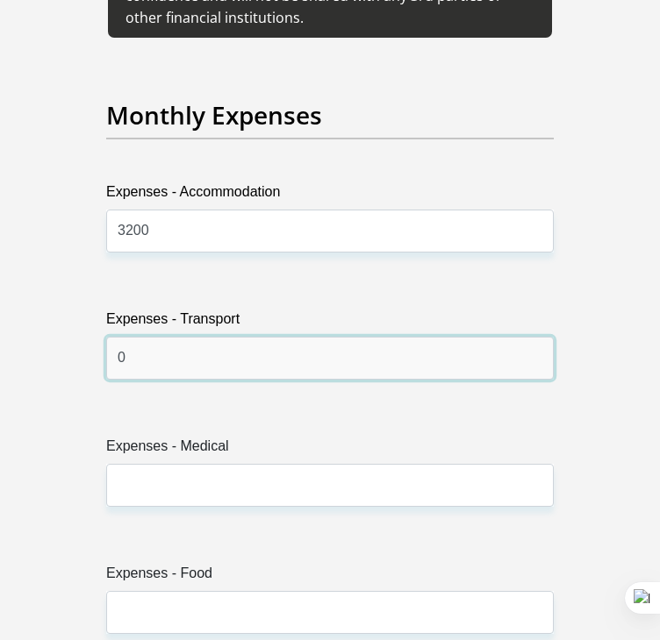
type input "0"
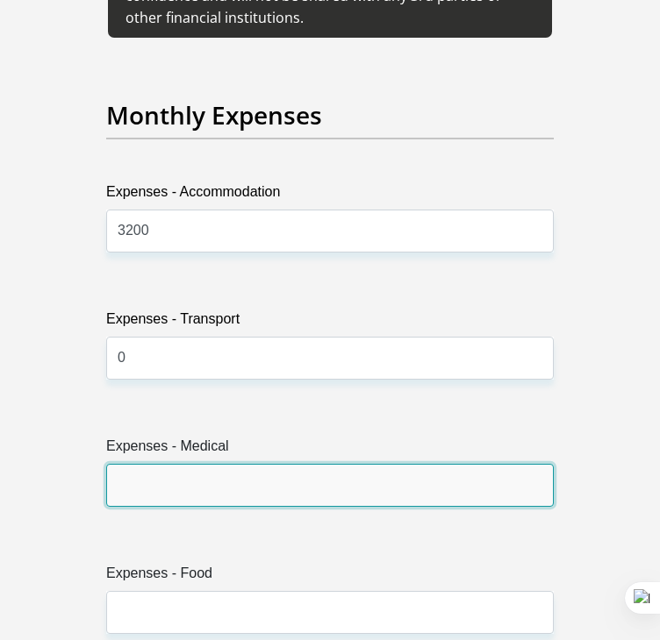
click at [151, 464] on input "Expenses - Medical" at bounding box center [329, 485] width 447 height 43
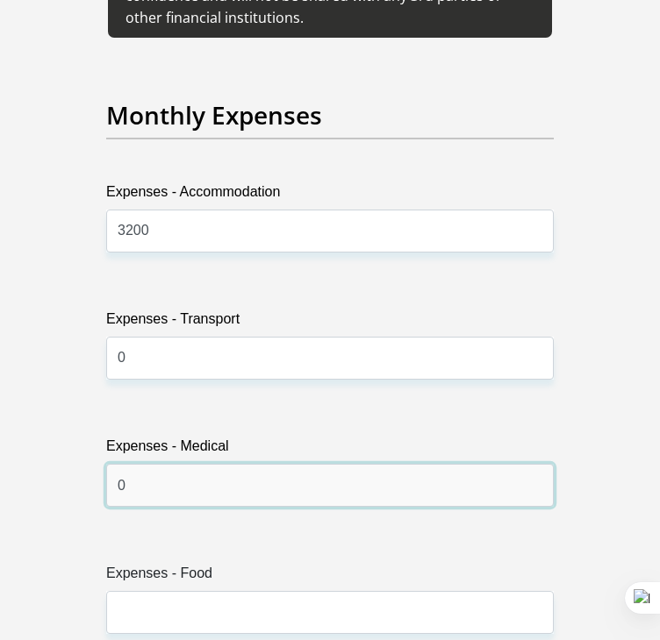
type input "0"
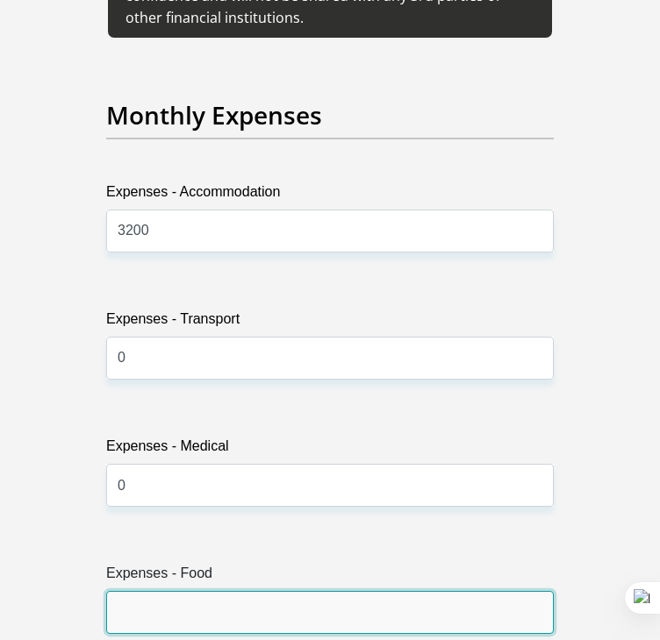
click at [148, 591] on input "Expenses - Food" at bounding box center [329, 612] width 447 height 43
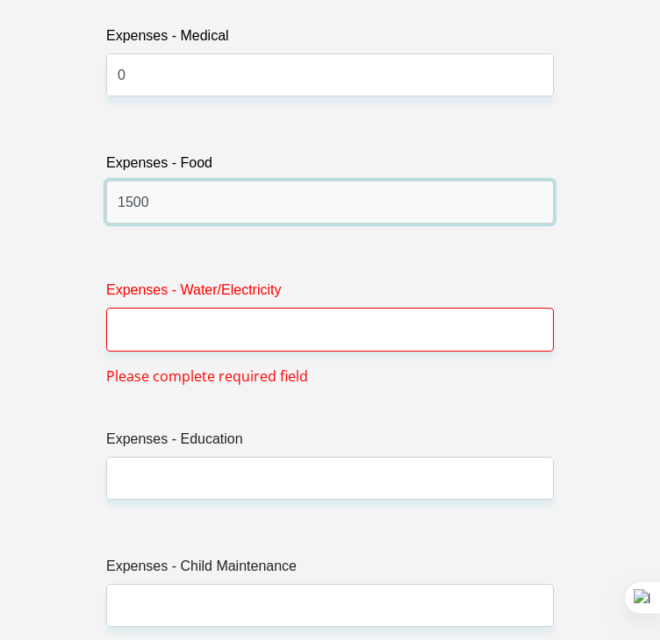
scroll to position [4512, 0]
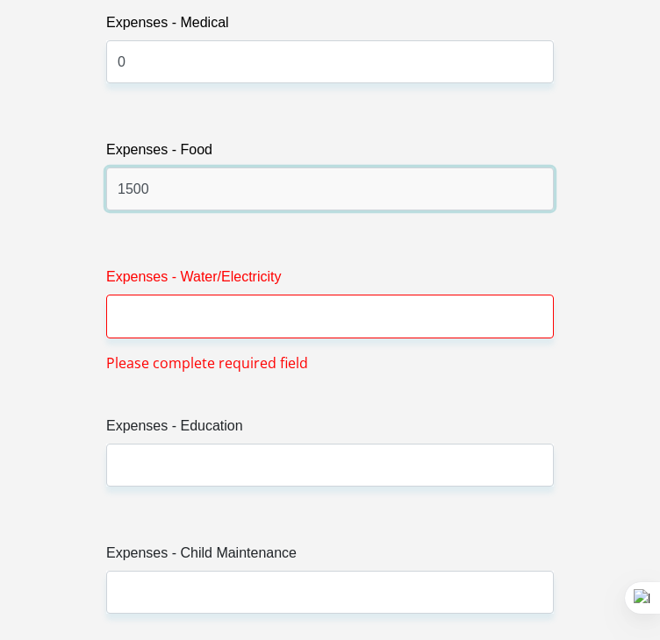
type input "1500"
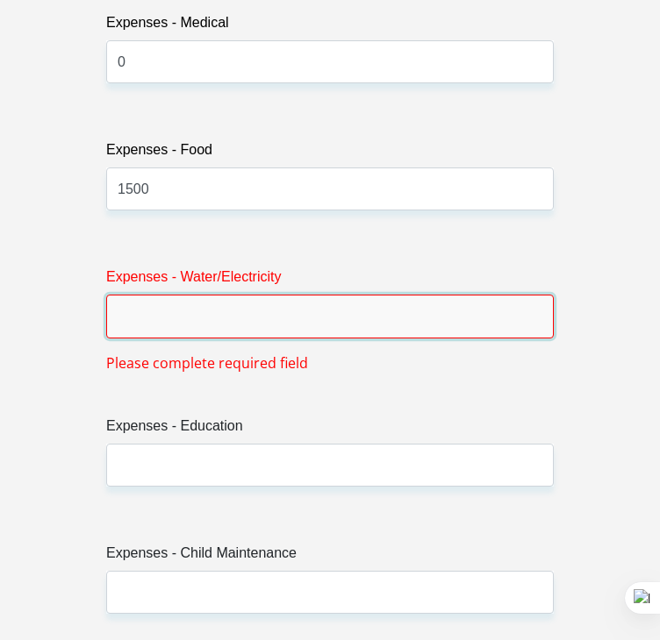
click at [188, 296] on input "Expenses - Water/Electricity" at bounding box center [329, 316] width 447 height 43
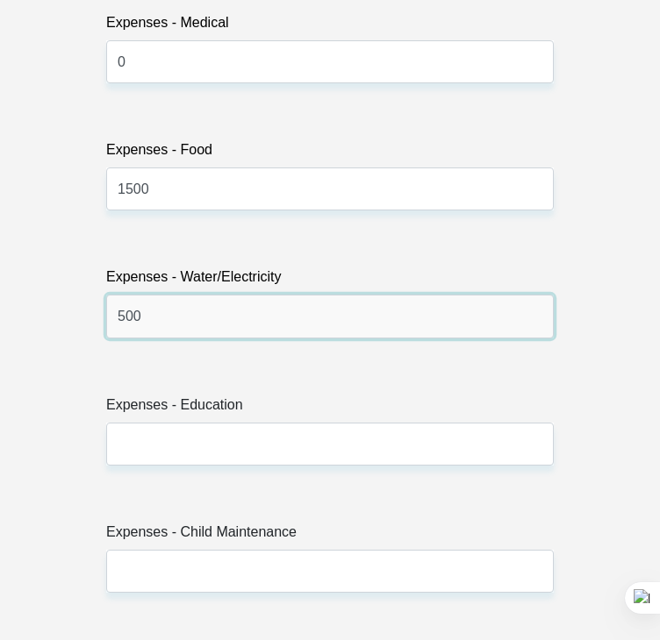
type input "500"
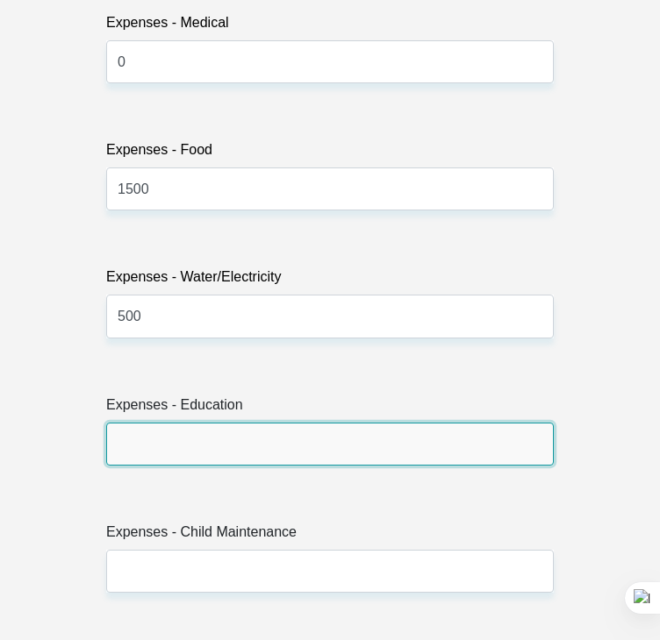
click at [163, 423] on input "Expenses - Education" at bounding box center [329, 444] width 447 height 43
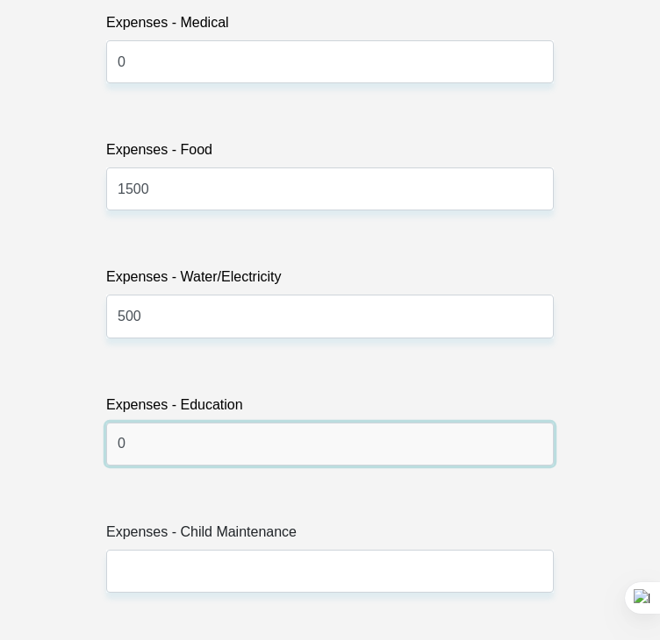
type input "0"
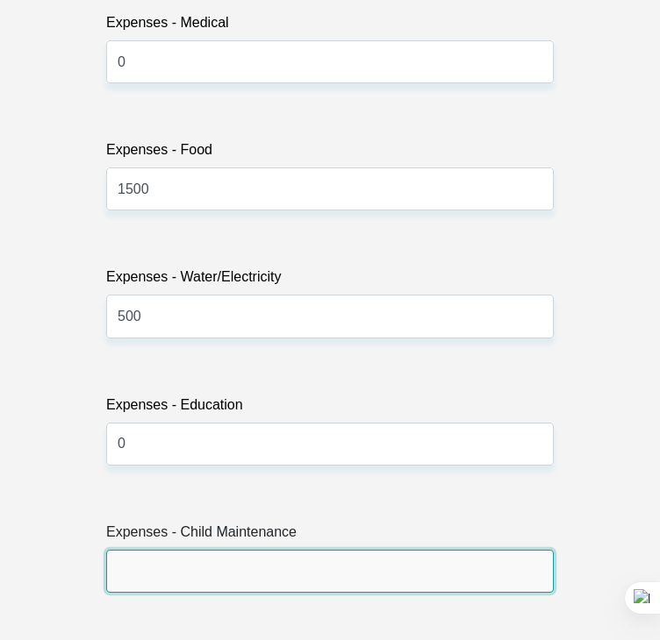
click at [165, 550] on input "Expenses - Child Maintenance" at bounding box center [329, 571] width 447 height 43
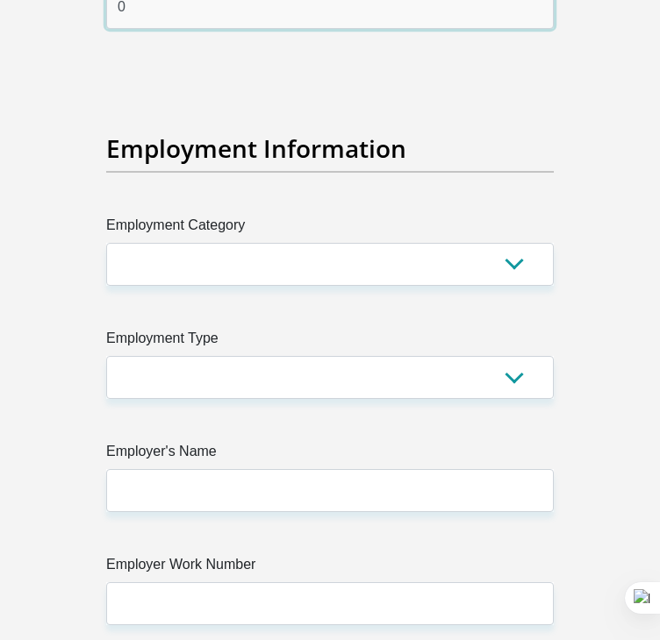
scroll to position [5081, 0]
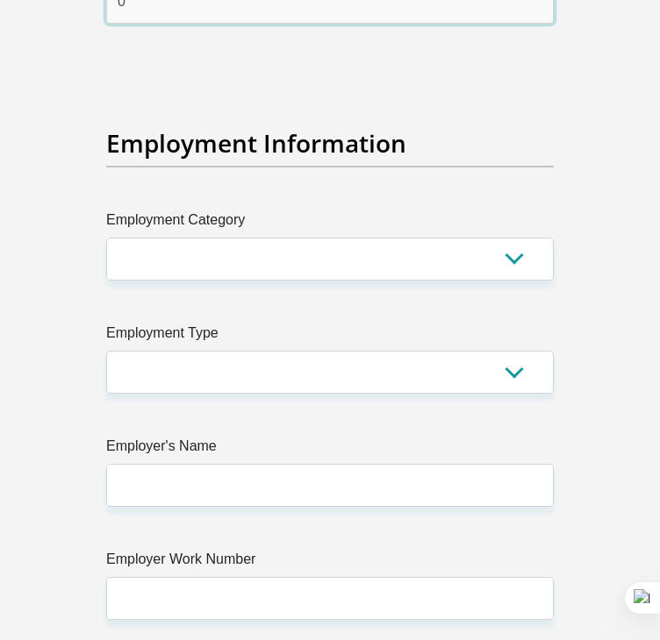
type input "0"
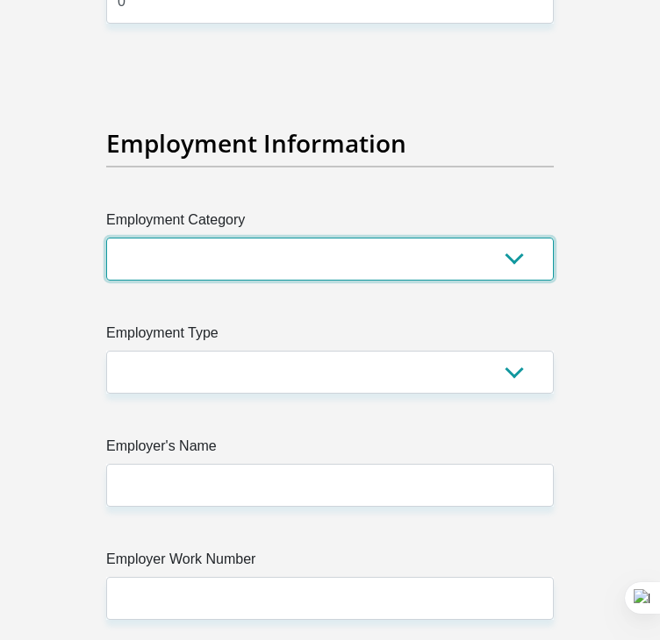
click at [186, 242] on select "AGRICULTURE ALCOHOL & TOBACCO CONSTRUCTION MATERIALS METALLURGY EQUIPMENT FOR R…" at bounding box center [329, 259] width 447 height 43
select select "17"
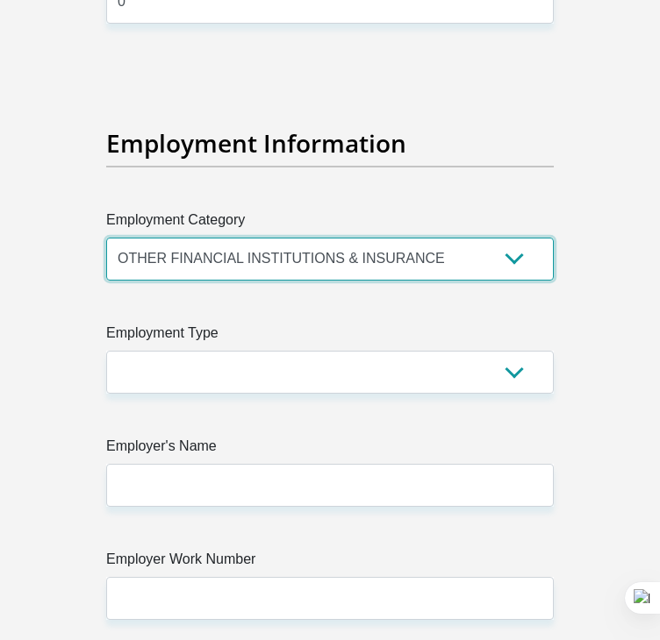
click at [106, 238] on select "AGRICULTURE ALCOHOL & TOBACCO CONSTRUCTION MATERIALS METALLURGY EQUIPMENT FOR R…" at bounding box center [329, 259] width 447 height 43
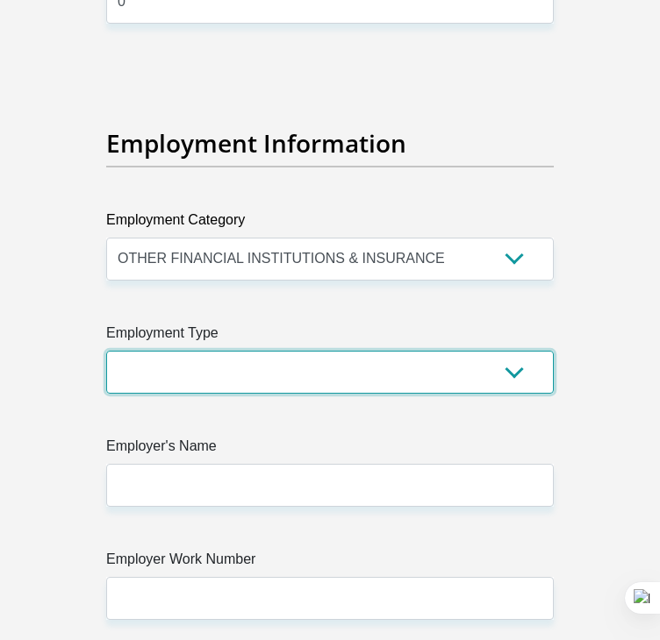
click at [208, 351] on select "College/Lecturer Craft Seller Creative Driver Executive Farmer Forces - Non Com…" at bounding box center [329, 372] width 447 height 43
select select "Office Staff/Clerk"
click at [106, 351] on select "College/Lecturer Craft Seller Creative Driver Executive Farmer Forces - Non Com…" at bounding box center [329, 372] width 447 height 43
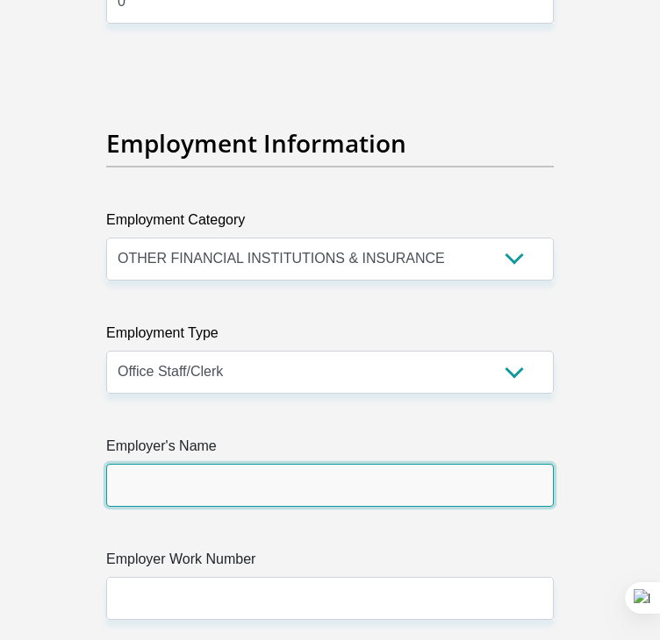
click at [190, 465] on input "Employer's Name" at bounding box center [329, 485] width 447 height 43
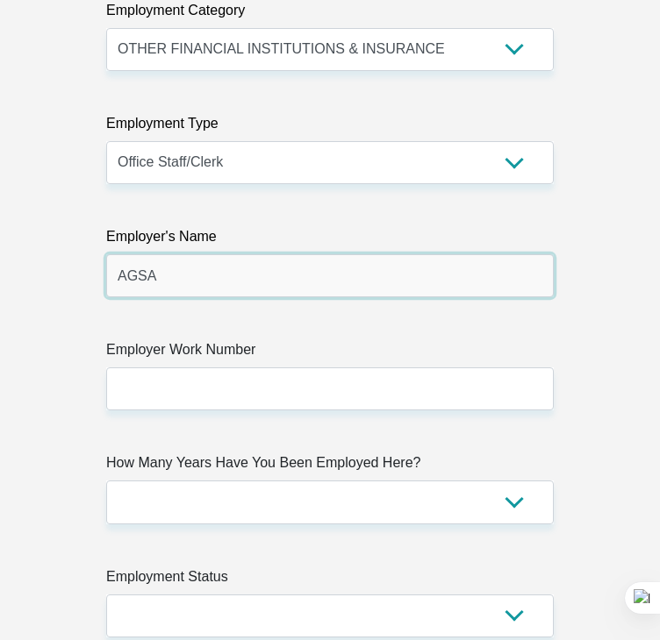
scroll to position [5319, 0]
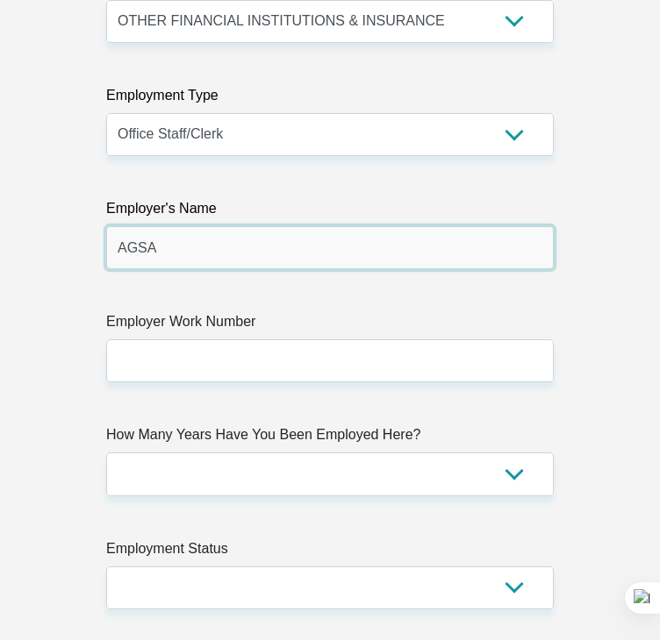
type input "AGSA"
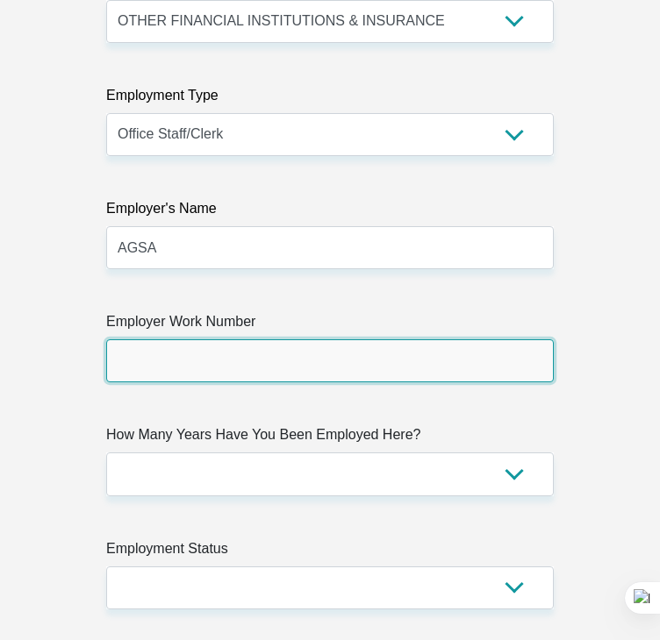
click at [168, 340] on input "Employer Work Number" at bounding box center [329, 361] width 447 height 43
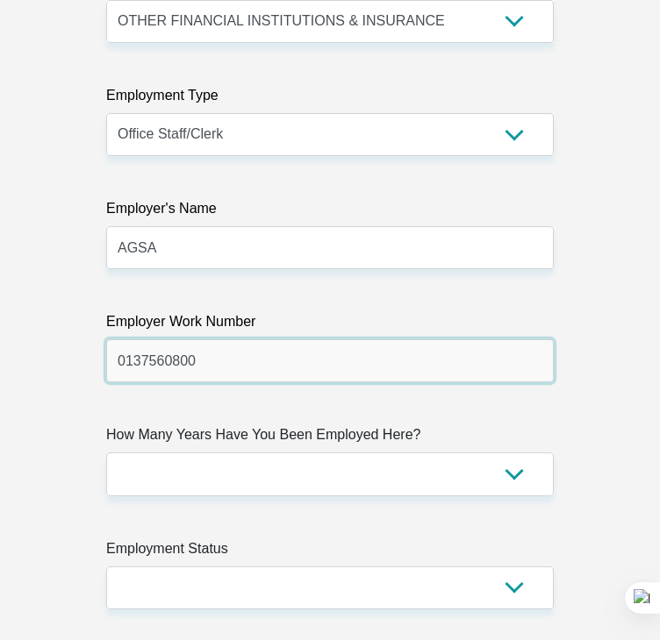
type input "0137560800"
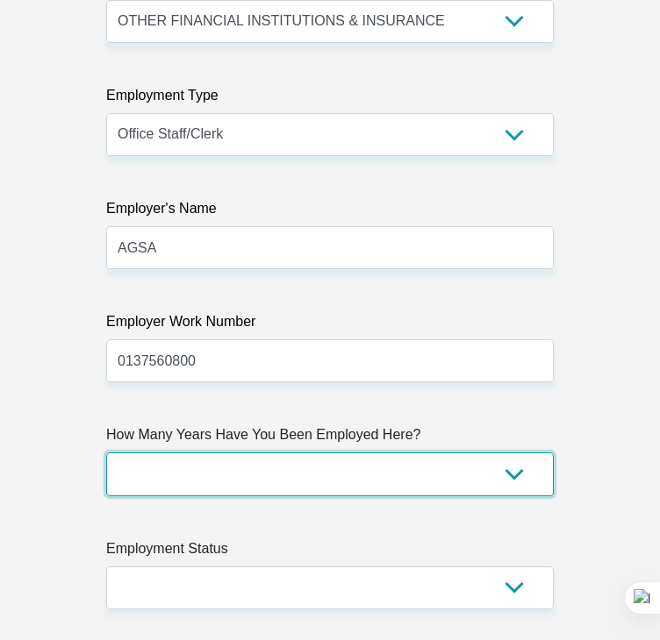
click at [179, 458] on select "less than 1 year 1-3 years 3-5 years 5+ years" at bounding box center [329, 474] width 447 height 43
select select "48"
click at [106, 453] on select "less than 1 year 1-3 years 3-5 years 5+ years" at bounding box center [329, 474] width 447 height 43
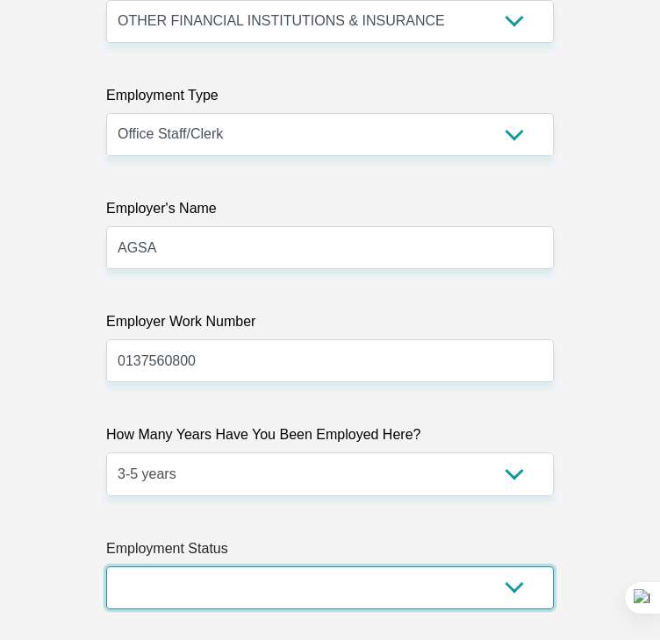
click at [172, 567] on select "Permanent/Full-time Part-time/Casual [DEMOGRAPHIC_DATA] Worker Self-Employed Ho…" at bounding box center [329, 588] width 447 height 43
select select "3"
click at [106, 567] on select "Permanent/Full-time Part-time/Casual [DEMOGRAPHIC_DATA] Worker Self-Employed Ho…" at bounding box center [329, 588] width 447 height 43
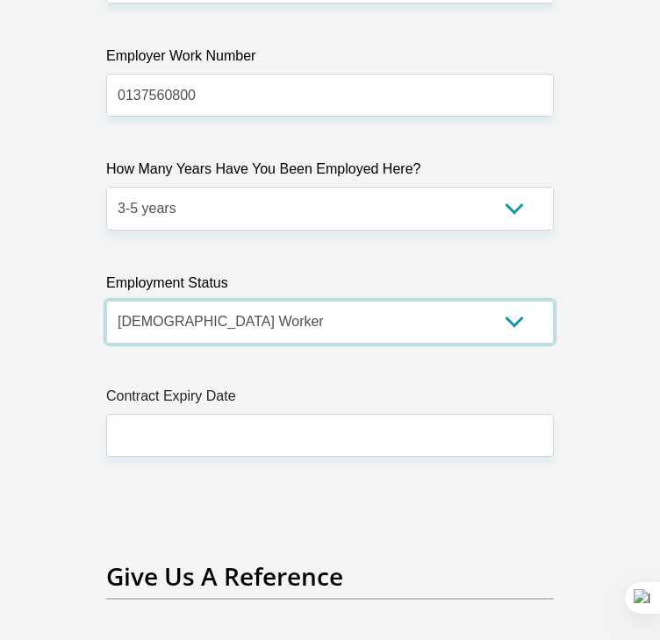
scroll to position [5586, 0]
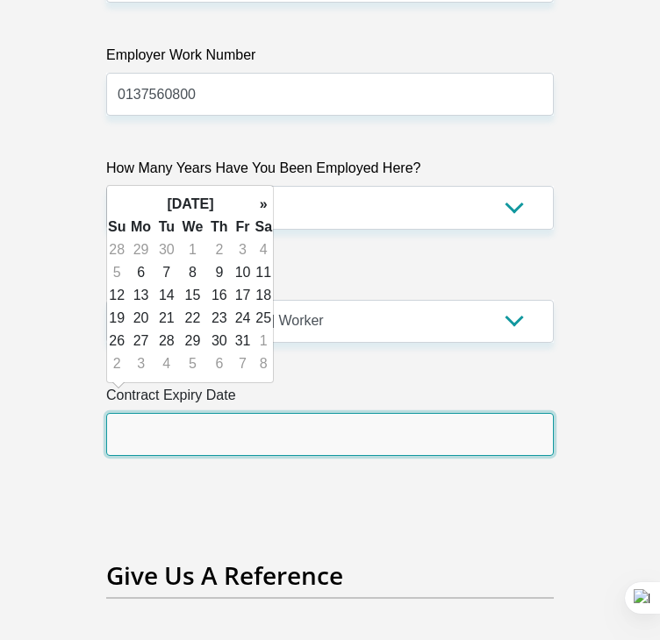
click at [192, 417] on input "text" at bounding box center [329, 434] width 447 height 43
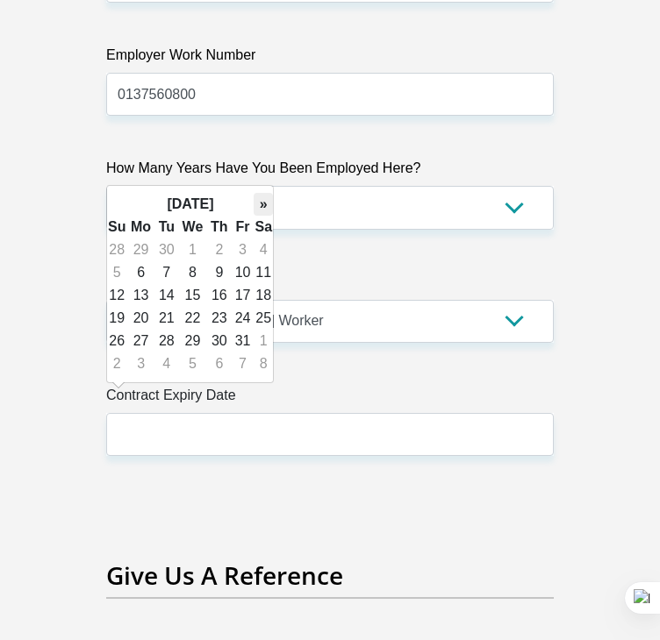
click at [259, 202] on th "»" at bounding box center [263, 204] width 19 height 23
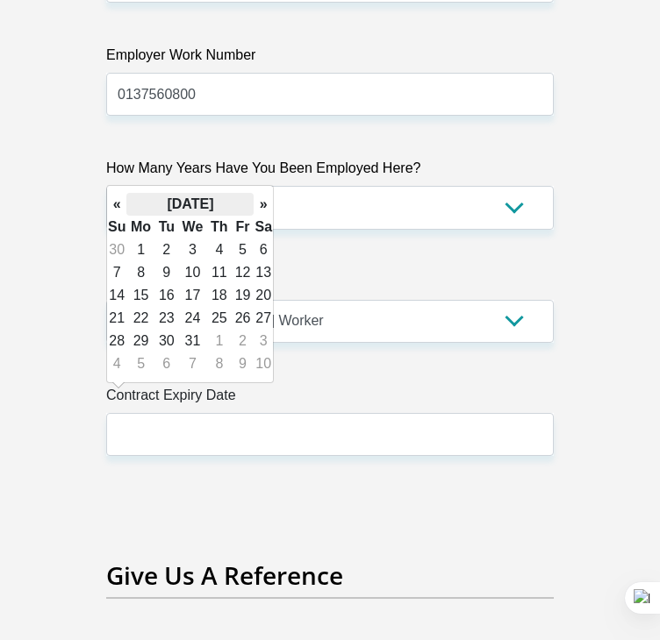
click at [227, 199] on th "[DATE]" at bounding box center [189, 204] width 127 height 23
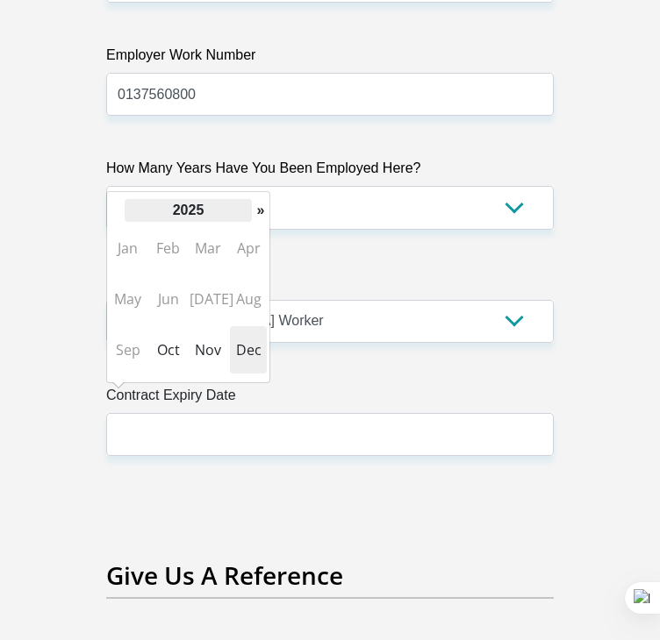
click at [190, 208] on th "2025" at bounding box center [188, 210] width 127 height 23
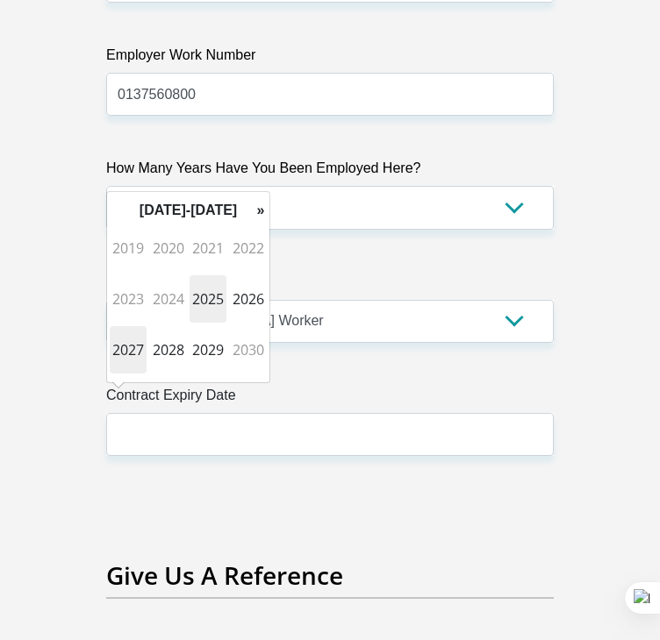
click at [136, 347] on span "2027" at bounding box center [128, 349] width 37 height 47
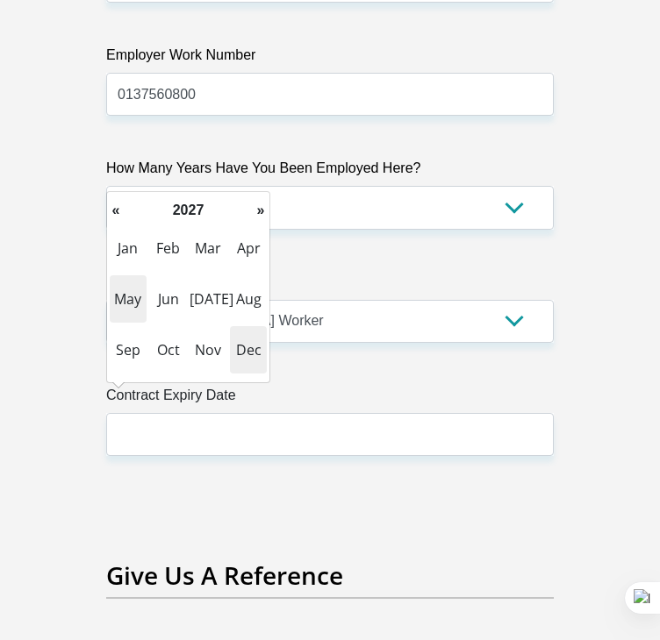
click at [129, 303] on span "May" at bounding box center [128, 298] width 37 height 47
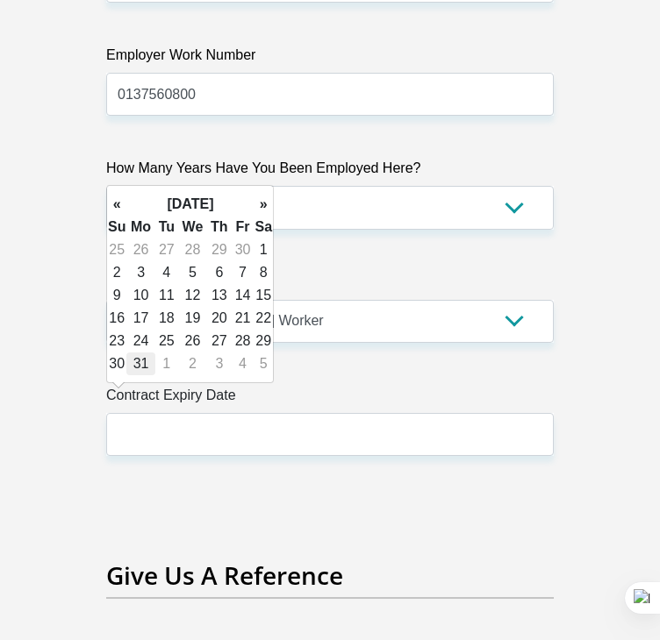
click at [145, 363] on td "31" at bounding box center [140, 364] width 28 height 23
type input "[DATE]"
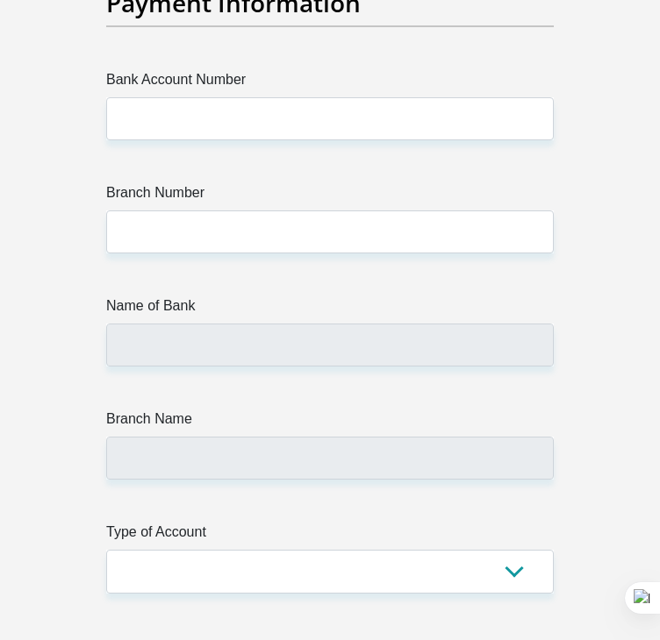
scroll to position [6643, 0]
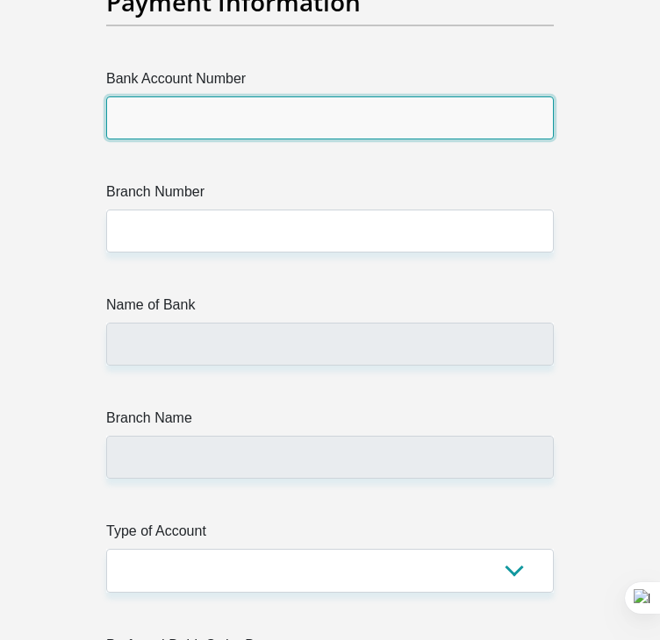
click at [184, 97] on input "Bank Account Number" at bounding box center [329, 118] width 447 height 43
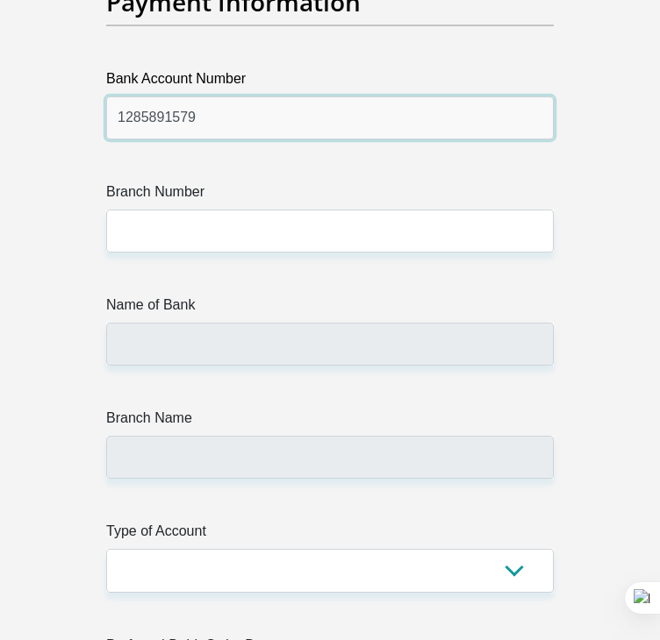
type input "1285891579"
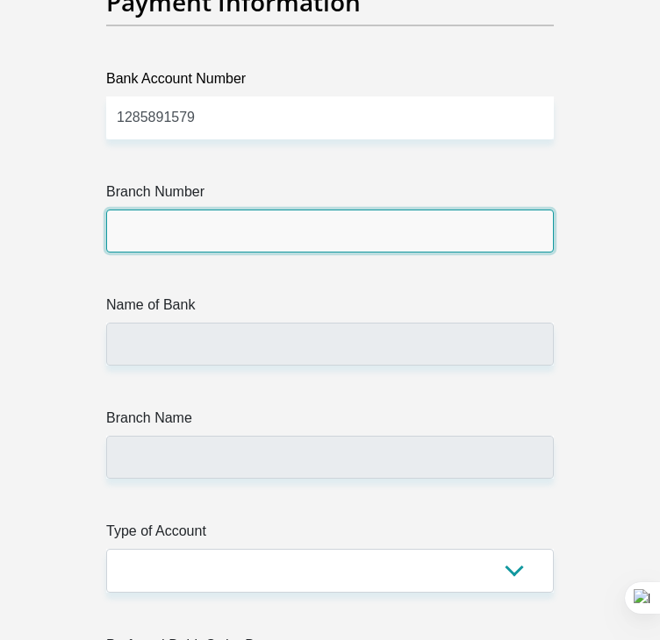
click at [141, 222] on input "Branch Number" at bounding box center [329, 231] width 447 height 43
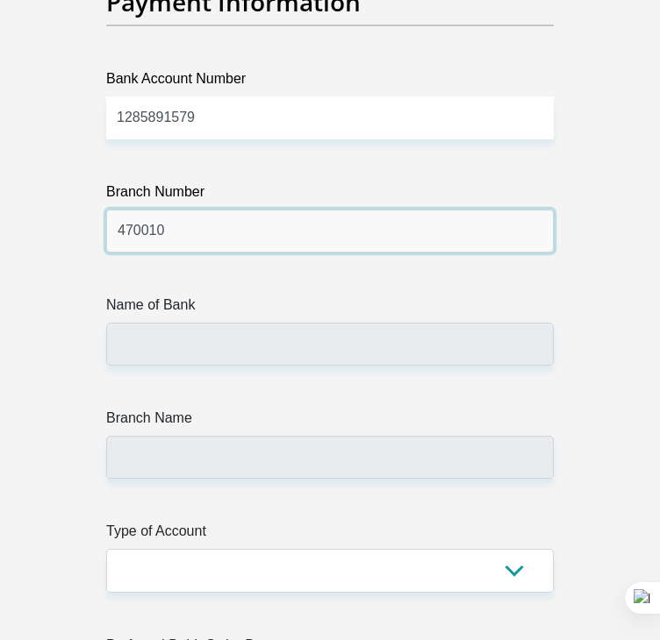
type input "470010"
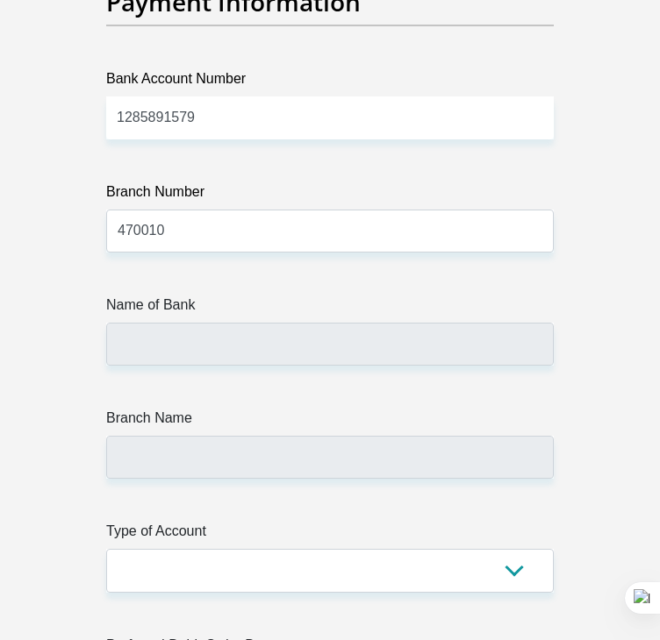
type input "CAPITEC BANK LIMITED"
type input "CAPITEC BANK CPC"
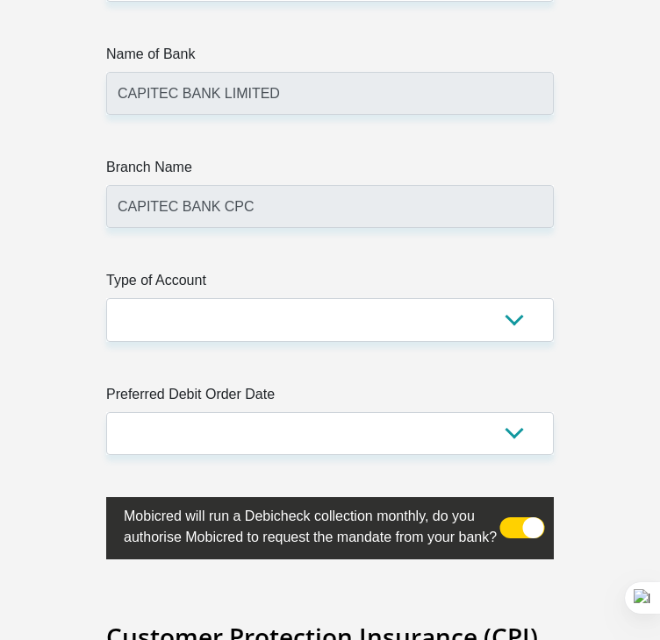
scroll to position [6920, 0]
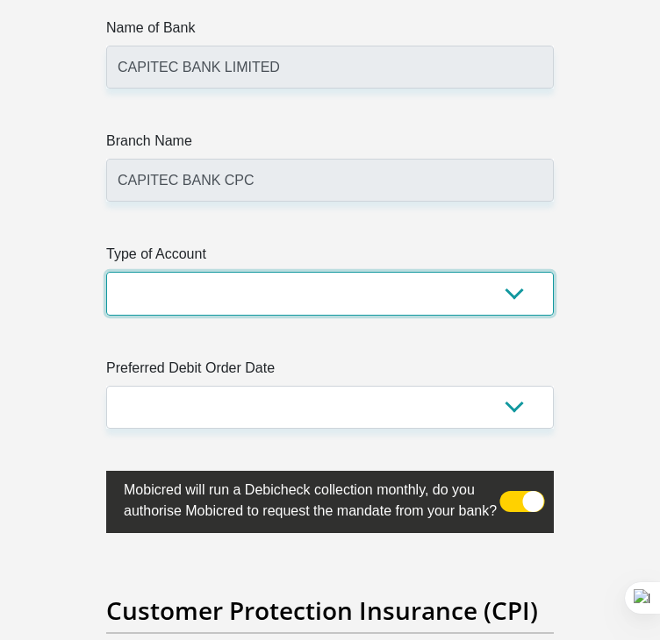
click at [235, 275] on select "Cheque Savings" at bounding box center [329, 293] width 447 height 43
select select "SAV"
click at [106, 272] on select "Cheque Savings" at bounding box center [329, 293] width 447 height 43
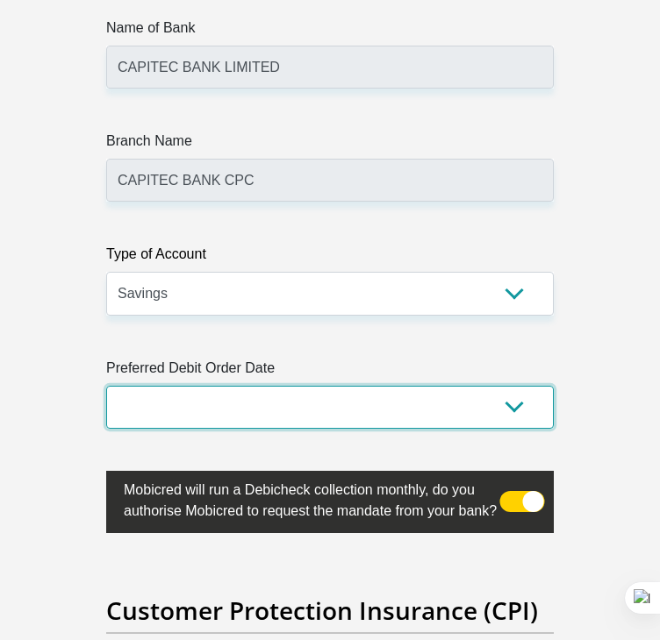
click at [171, 386] on select "1st 2nd 3rd 4th 5th 7th 18th 19th 20th 21st 22nd 23rd 24th 25th 26th 27th 28th …" at bounding box center [329, 407] width 447 height 43
select select "18"
click at [106, 386] on select "1st 2nd 3rd 4th 5th 7th 18th 19th 20th 21st 22nd 23rd 24th 25th 26th 27th 28th …" at bounding box center [329, 407] width 447 height 43
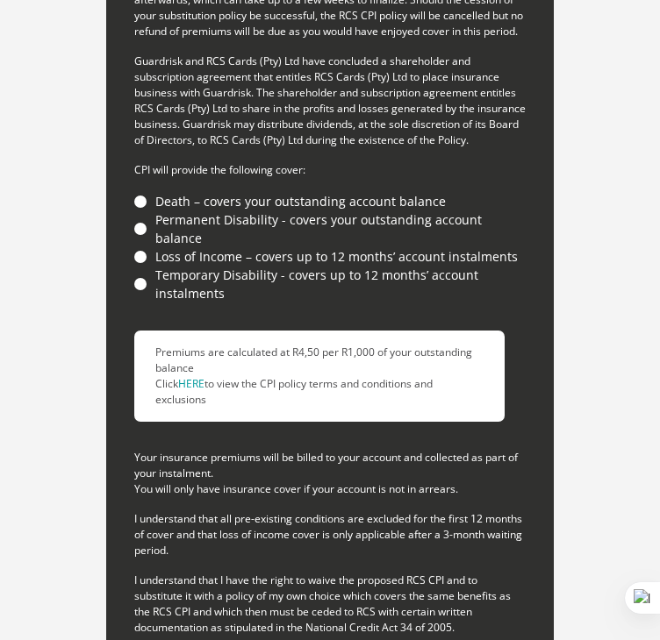
scroll to position [7892, 0]
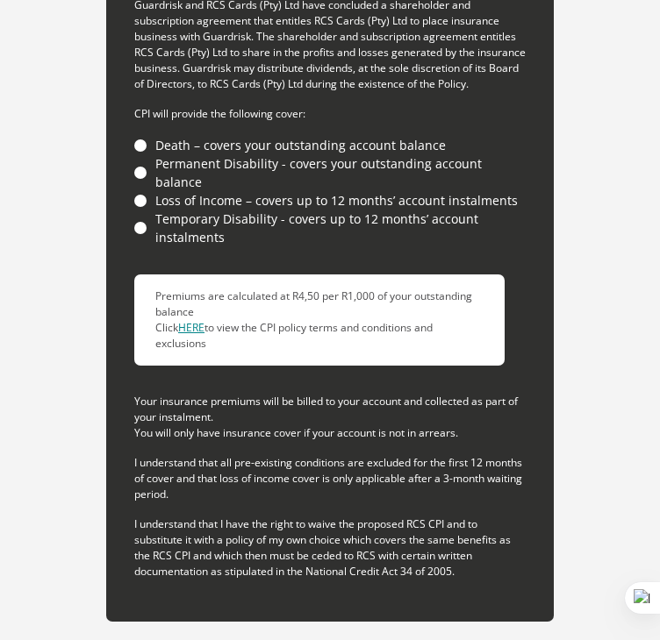
click at [200, 320] on link "HERE" at bounding box center [191, 327] width 26 height 15
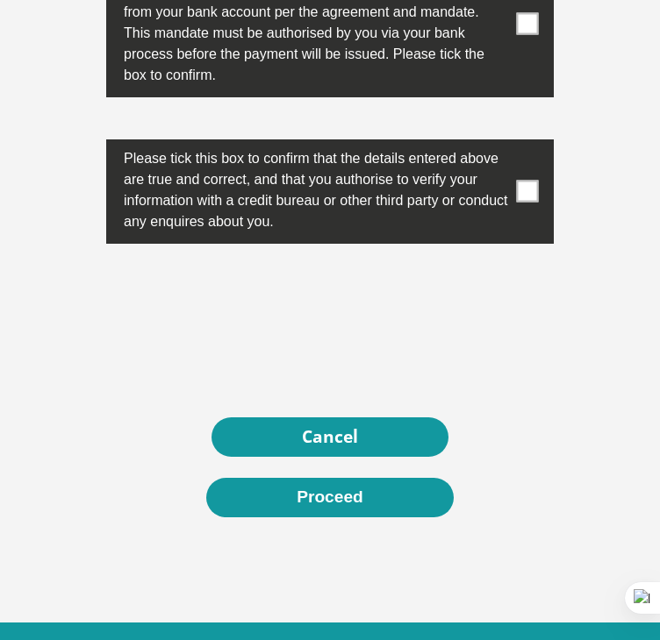
scroll to position [8815, 0]
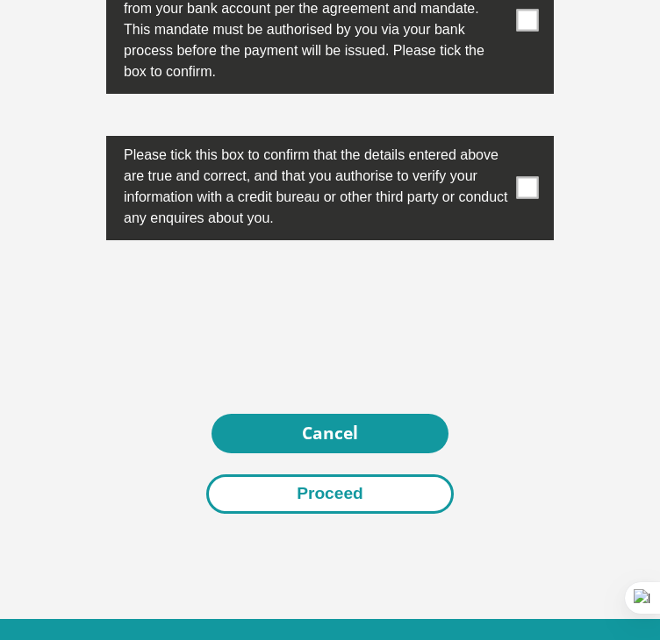
click at [343, 484] on button "Proceed" at bounding box center [329, 494] width 247 height 39
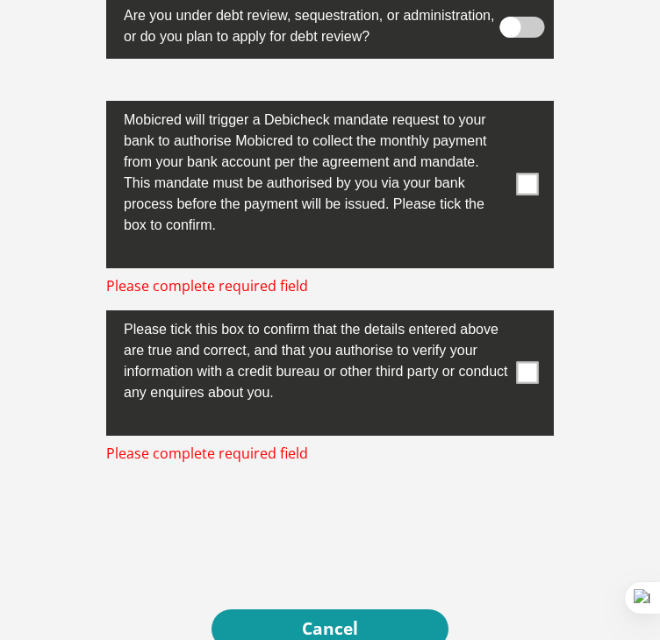
scroll to position [8661, 0]
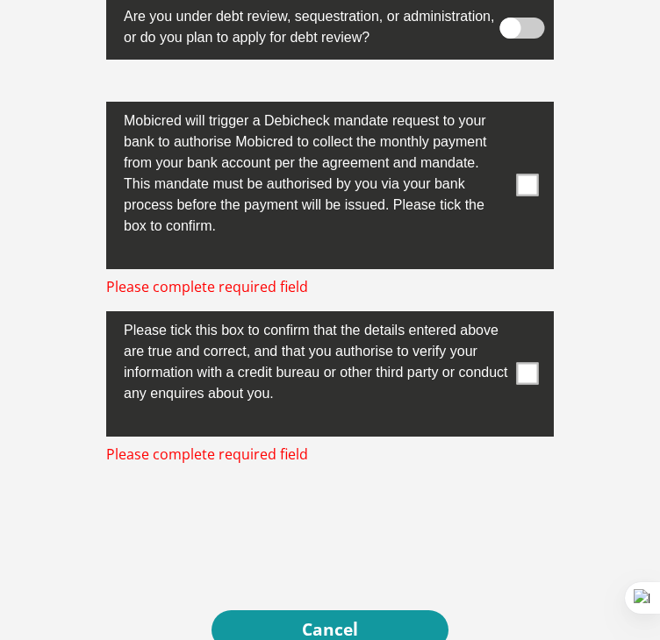
click at [523, 363] on span at bounding box center [528, 374] width 22 height 22
click at [514, 316] on input "checkbox" at bounding box center [514, 316] width 0 height 0
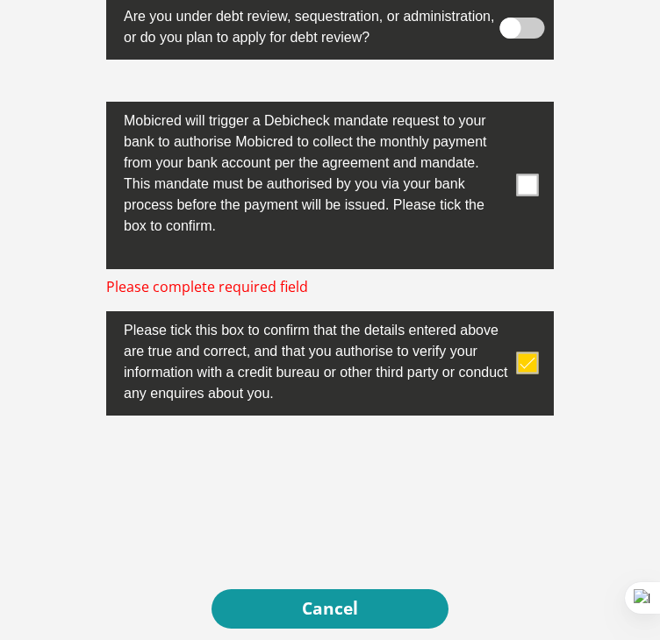
click at [532, 175] on span at bounding box center [528, 186] width 22 height 22
click at [514, 106] on input "checkbox" at bounding box center [514, 106] width 0 height 0
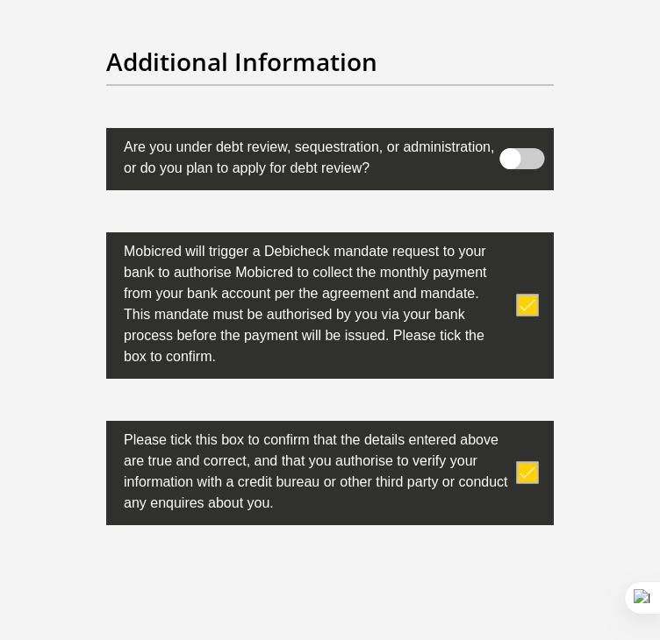
scroll to position [8528, 0]
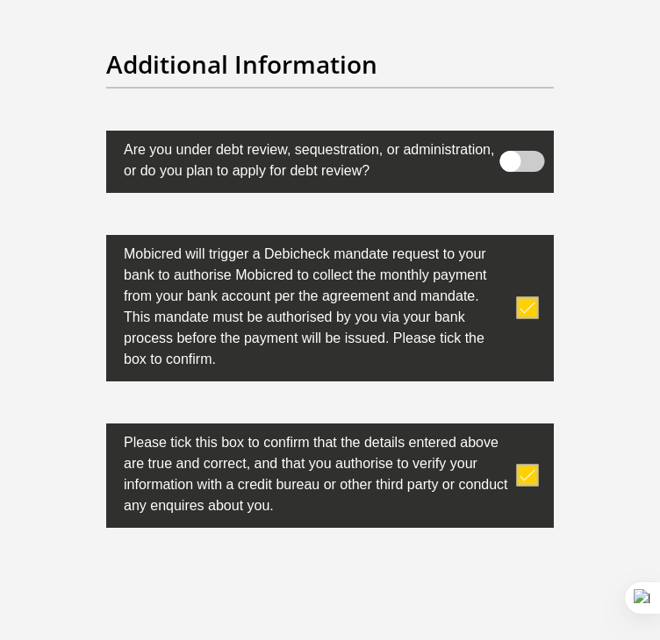
click at [516, 151] on span at bounding box center [522, 161] width 45 height 21
click at [532, 146] on input "checkbox" at bounding box center [532, 146] width 0 height 0
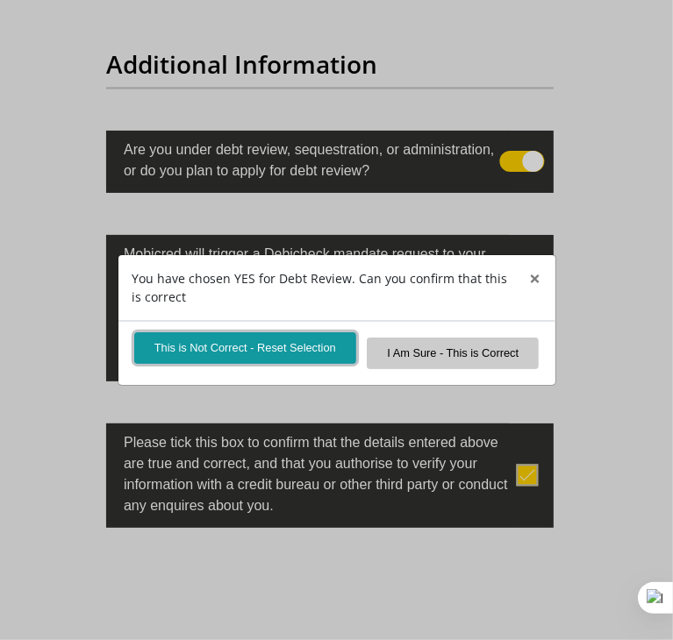
click at [288, 352] on button "This is Not Correct - Reset Selection" at bounding box center [245, 348] width 222 height 31
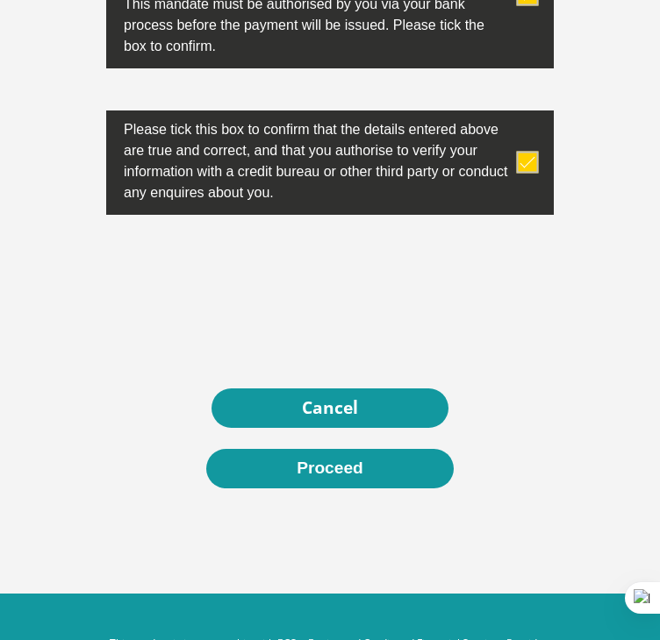
scroll to position [8879, 0]
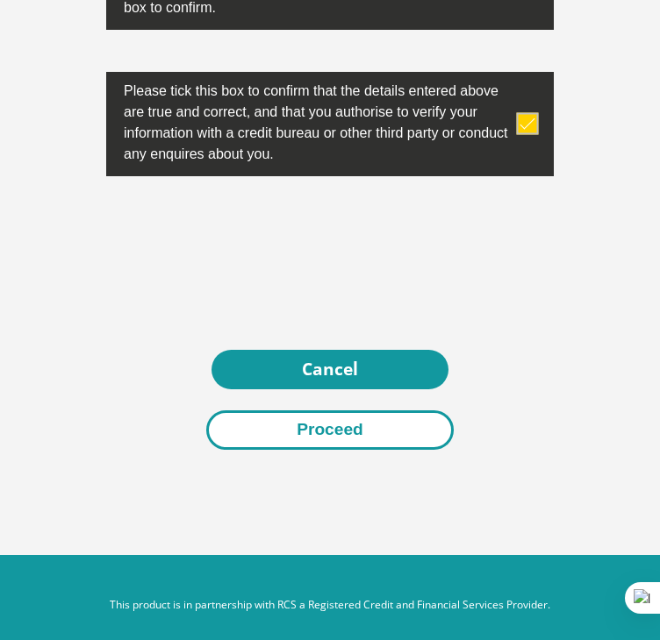
click at [355, 418] on button "Proceed" at bounding box center [329, 430] width 247 height 39
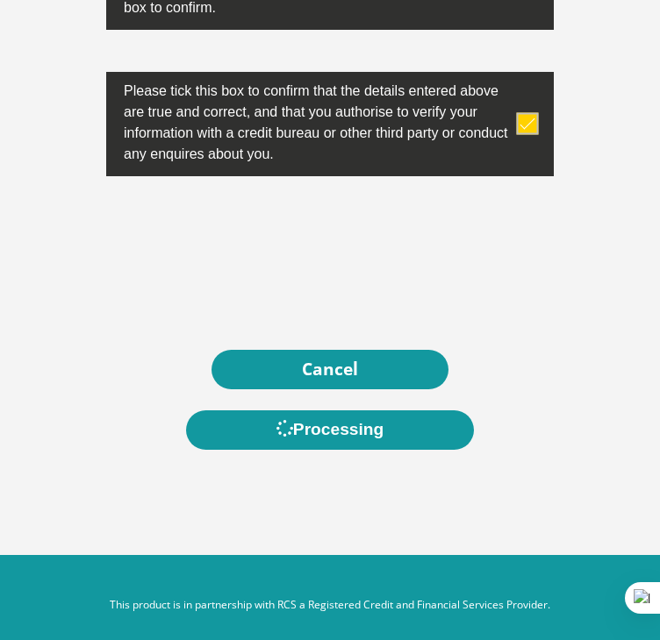
scroll to position [0, 0]
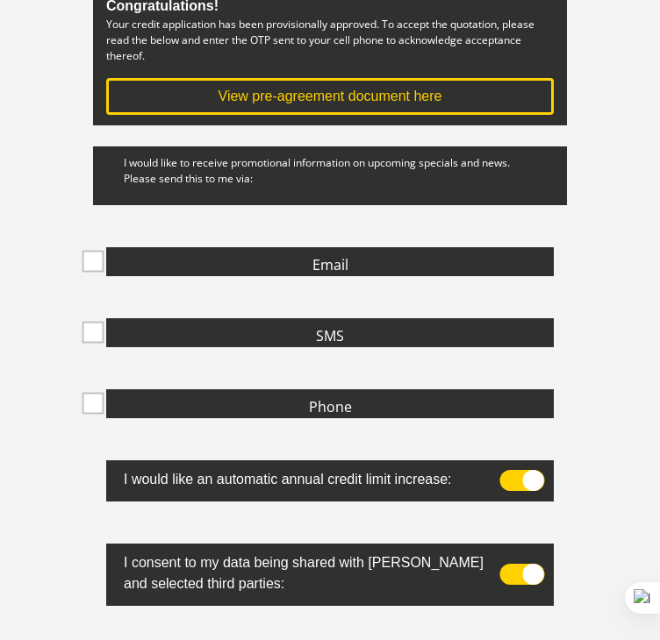
scroll to position [279, 0]
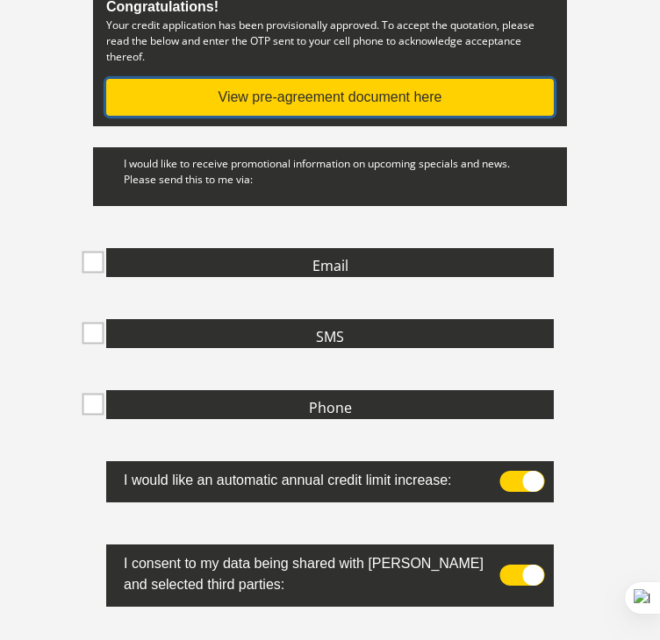
click at [354, 96] on button "View pre-agreement document here" at bounding box center [329, 97] width 447 height 37
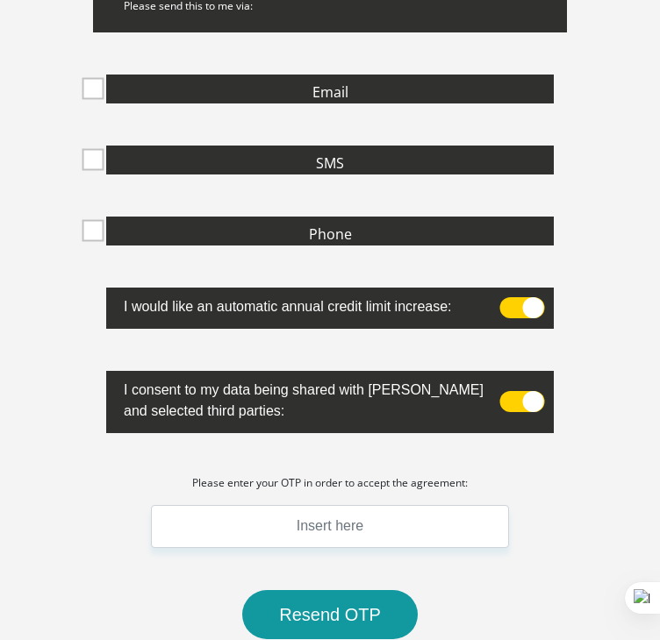
scroll to position [453, 0]
click at [516, 397] on span at bounding box center [522, 401] width 45 height 21
click at [532, 386] on input "checkbox" at bounding box center [532, 386] width 0 height 0
click at [517, 297] on span at bounding box center [522, 307] width 45 height 21
click at [532, 303] on input "checkbox" at bounding box center [532, 303] width 0 height 0
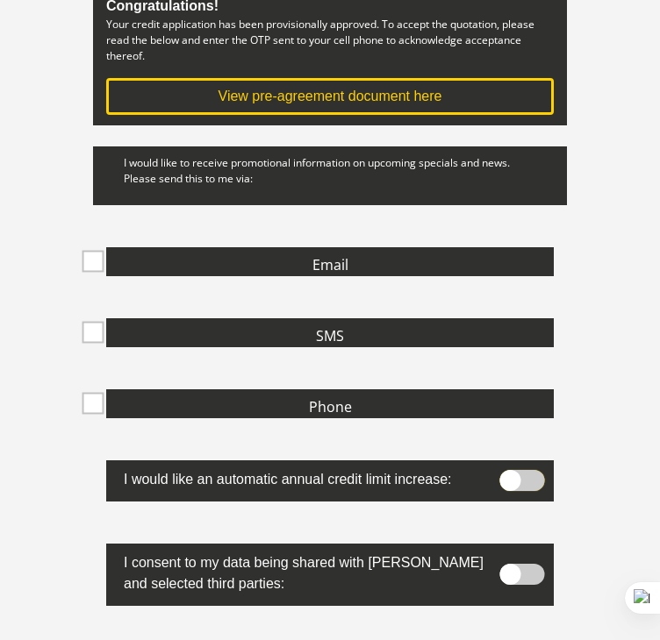
scroll to position [0, 0]
